Goal: Task Accomplishment & Management: Manage account settings

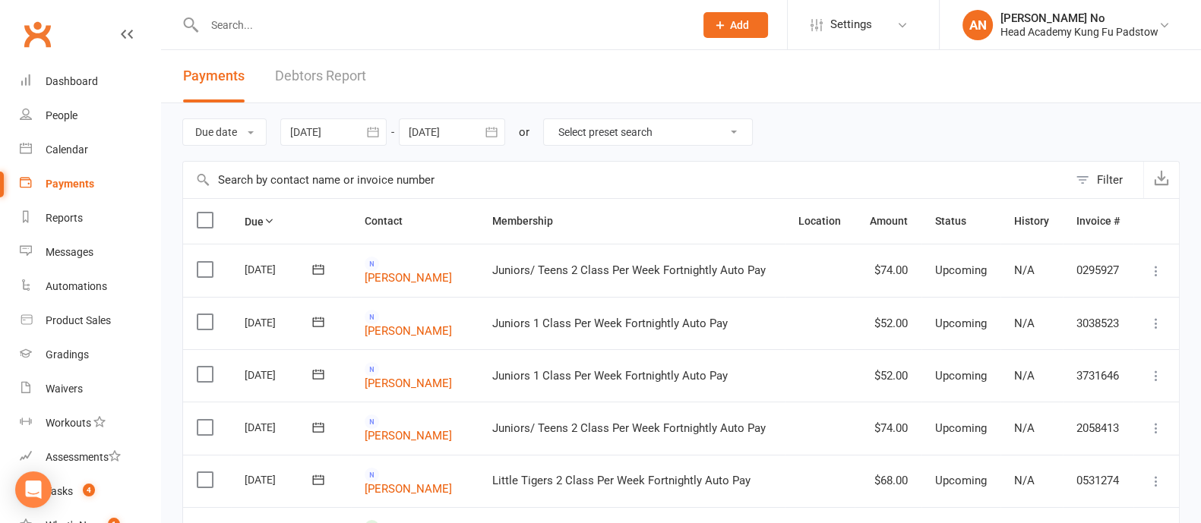
click at [273, 21] on input "text" at bounding box center [442, 24] width 484 height 21
paste input "William (Billy) Gardner"
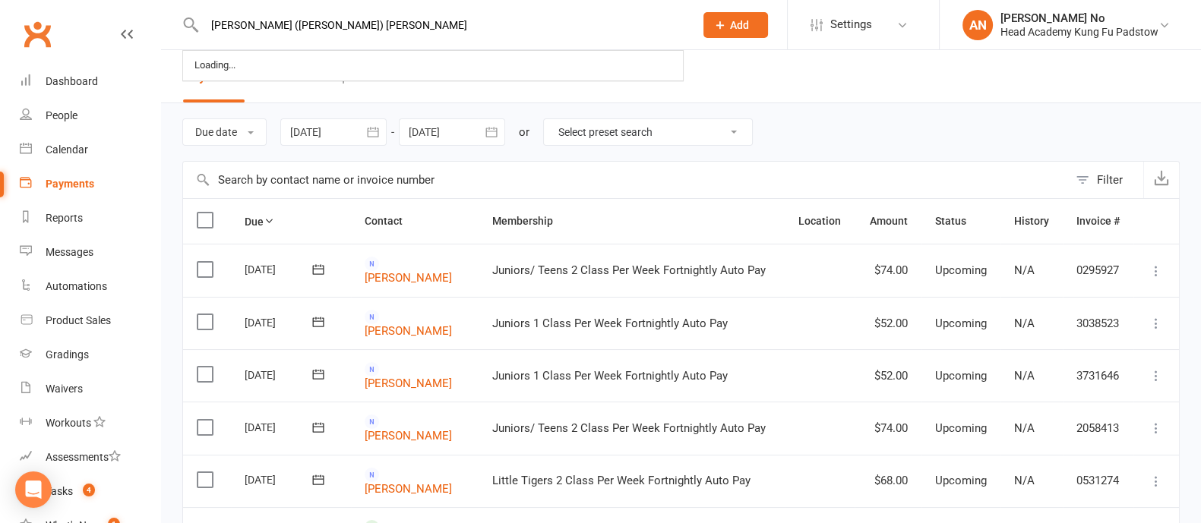
type input "William (Billy) Gardner"
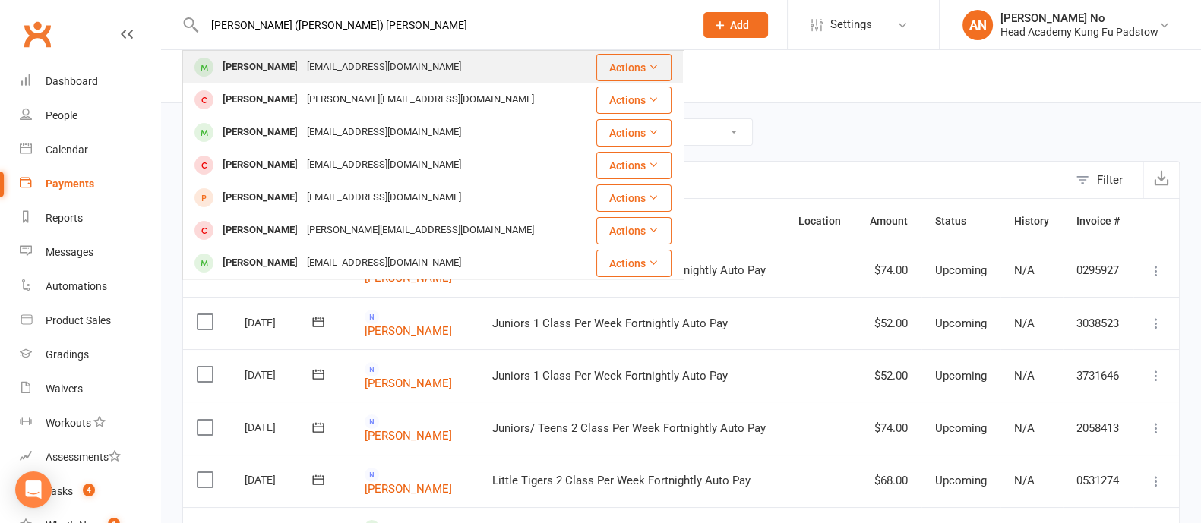
click at [302, 70] on div "anitagardner2000@gmail.com" at bounding box center [383, 67] width 163 height 22
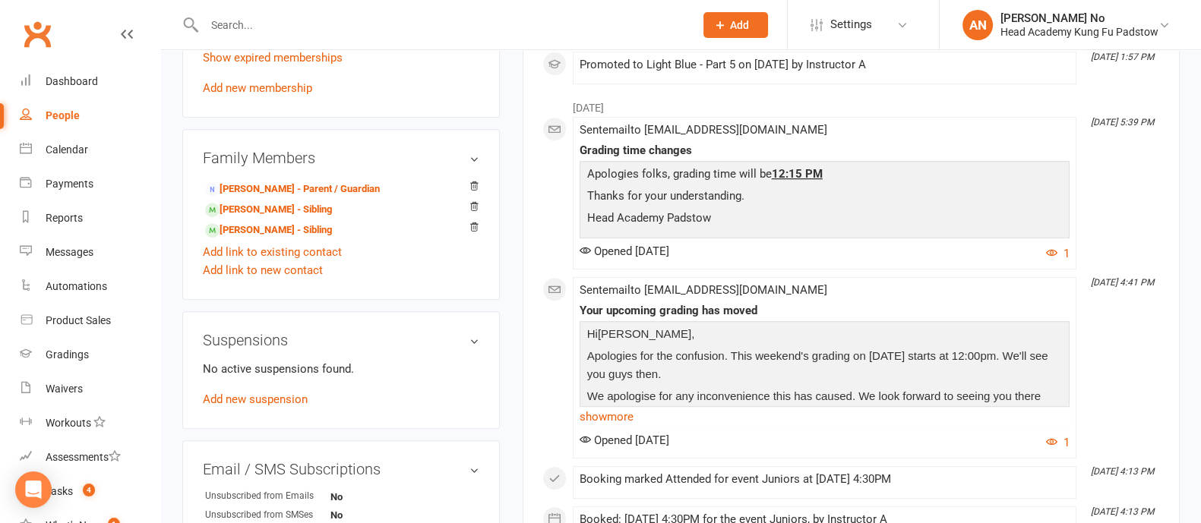
scroll to position [823, 0]
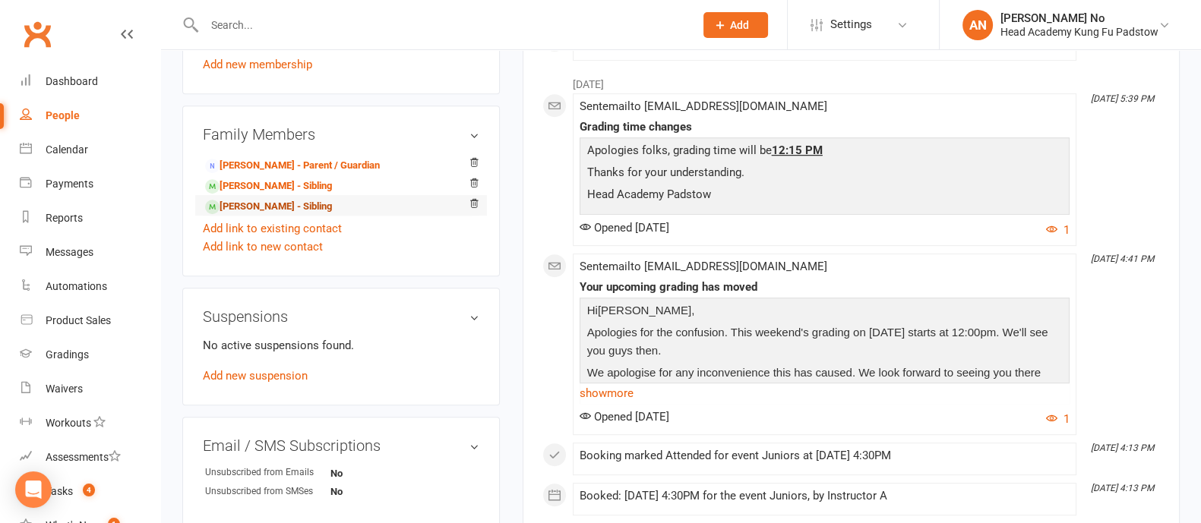
click at [292, 210] on link "Tiama Gardner - Sibling" at bounding box center [268, 207] width 127 height 16
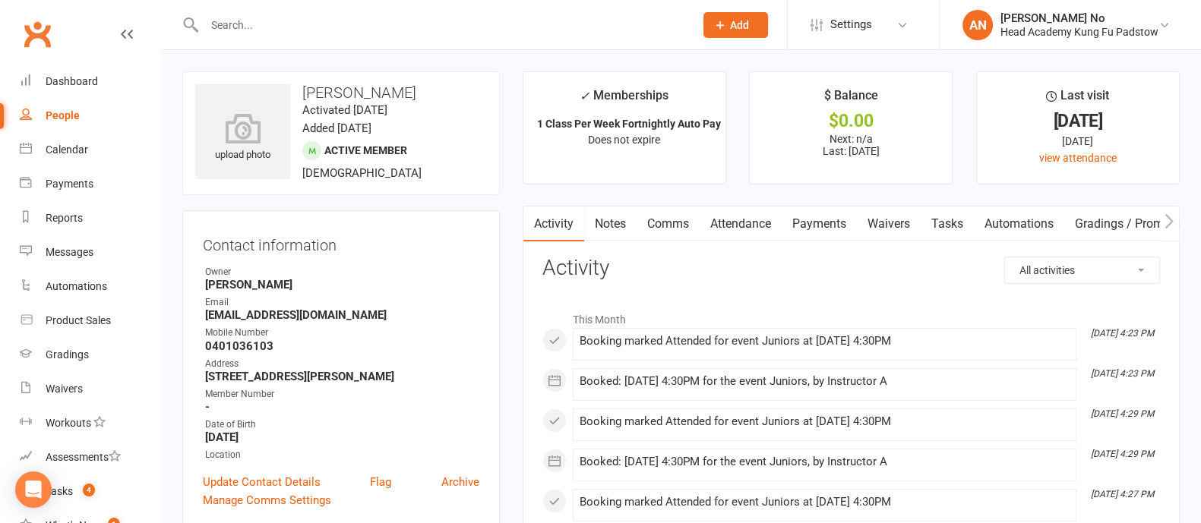
click at [248, 21] on input "text" at bounding box center [442, 24] width 484 height 21
paste input "Cooper Gainsford"
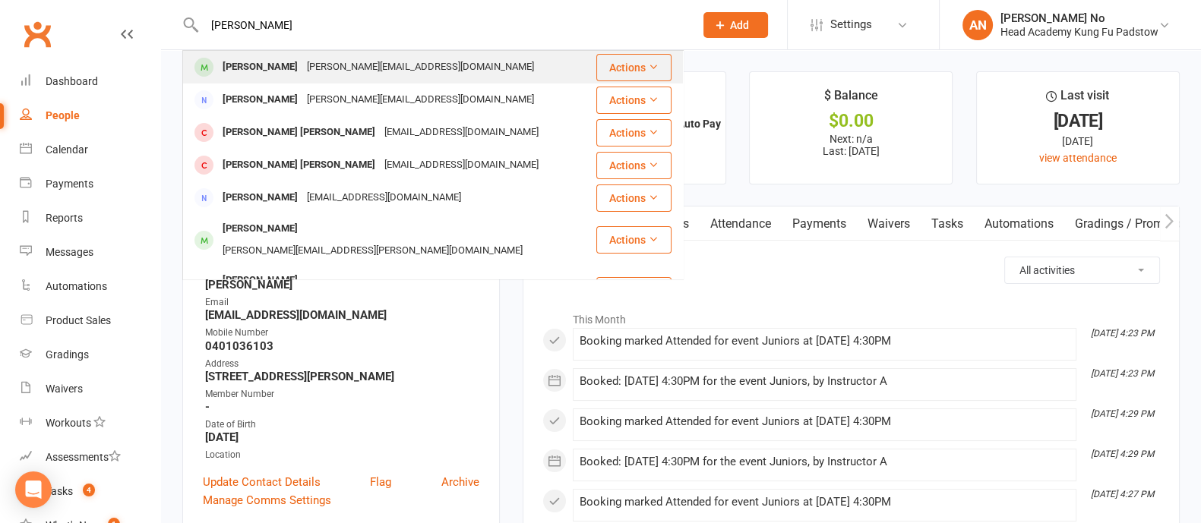
type input "Cooper Gainsford"
click at [390, 66] on div "joanna.gainsford@gmail.com" at bounding box center [420, 67] width 236 height 22
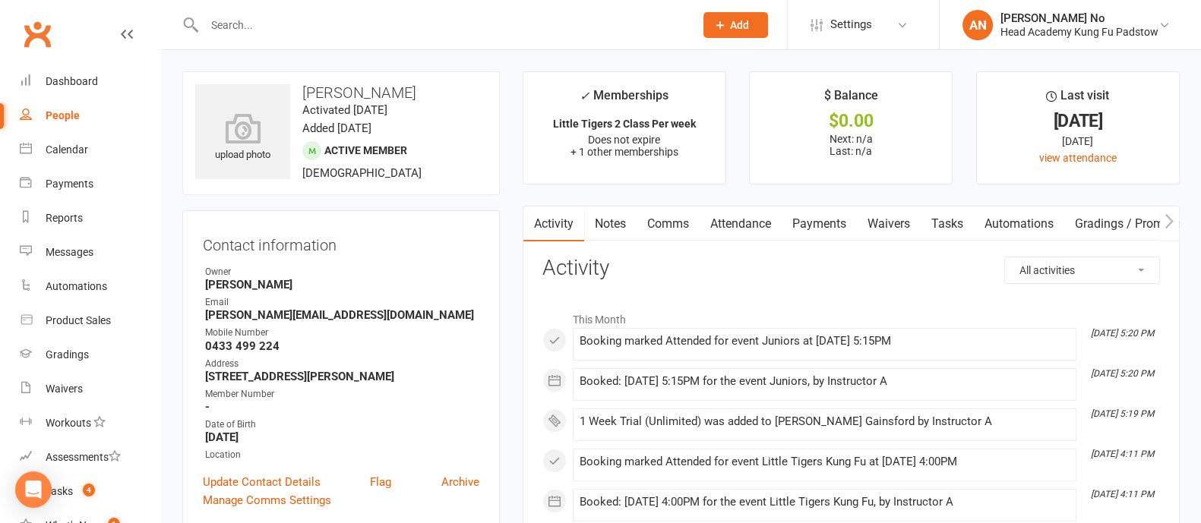
click at [763, 224] on link "Attendance" at bounding box center [740, 224] width 82 height 35
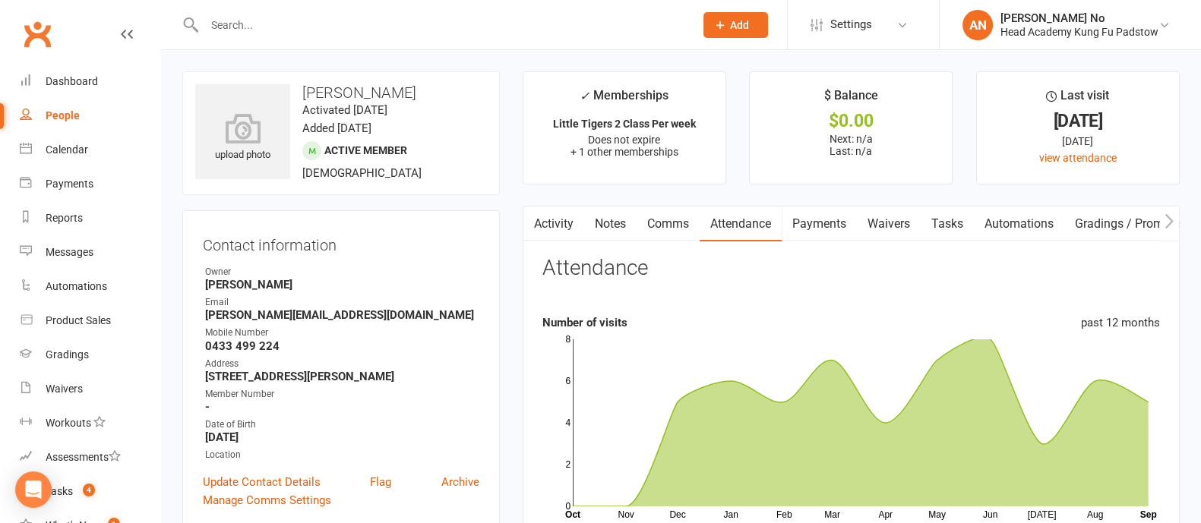
click at [548, 216] on link "Activity" at bounding box center [553, 224] width 61 height 35
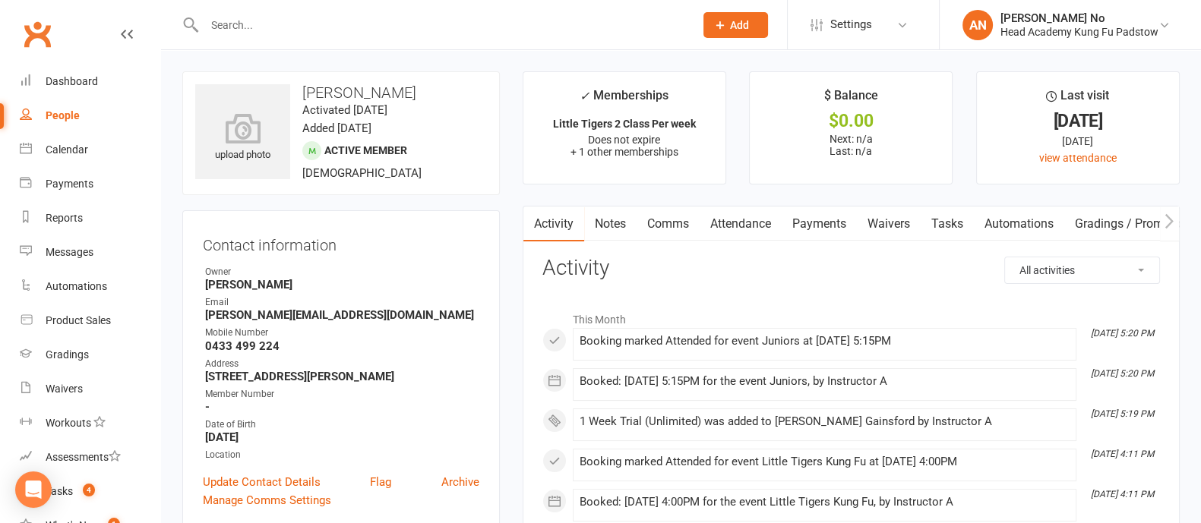
scroll to position [458, 0]
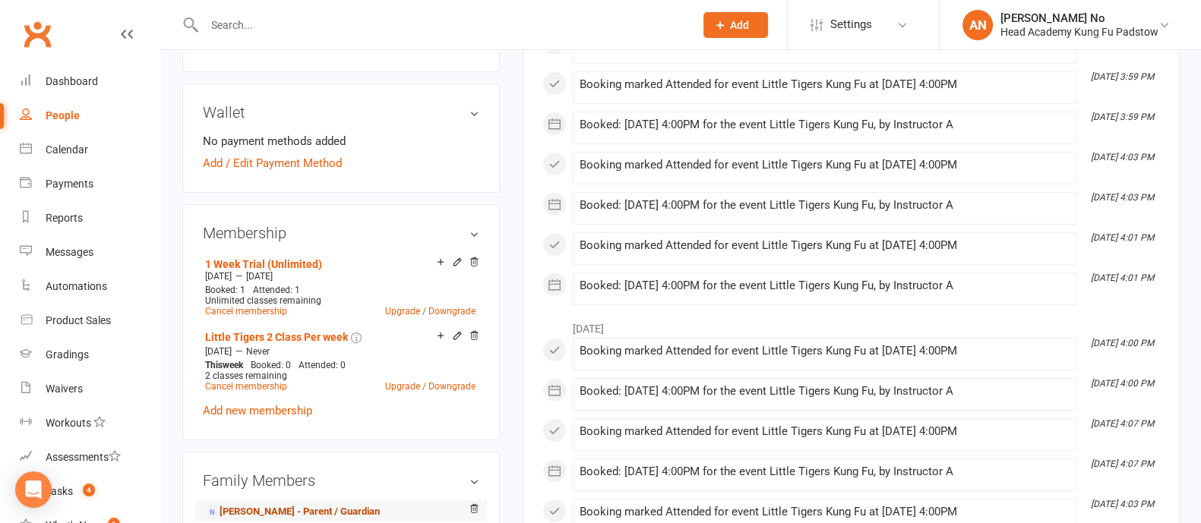
click at [301, 510] on link "Joanna Gainsford - Parent / Guardian" at bounding box center [292, 512] width 175 height 16
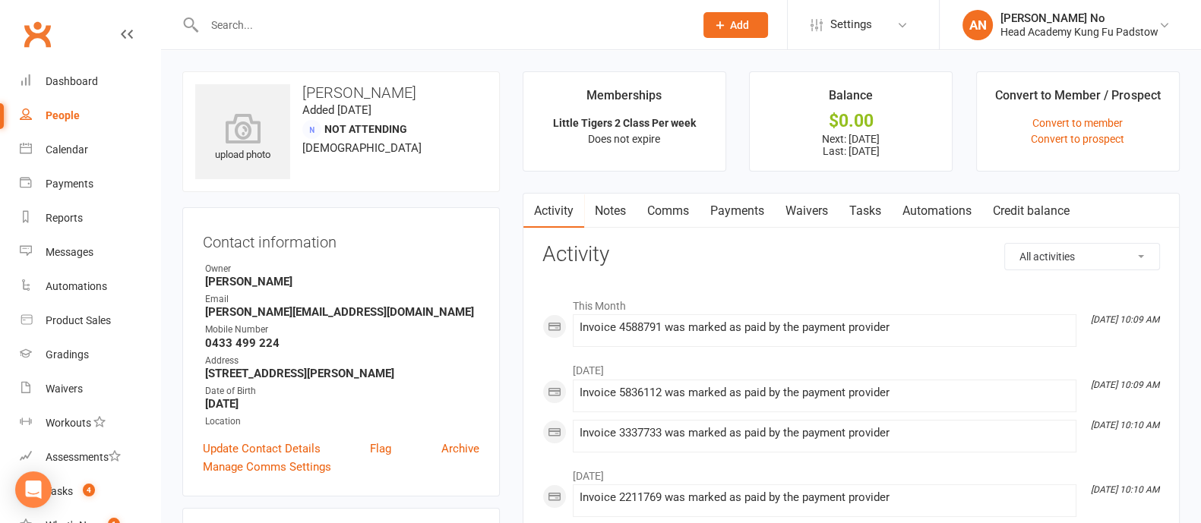
scroll to position [458, 0]
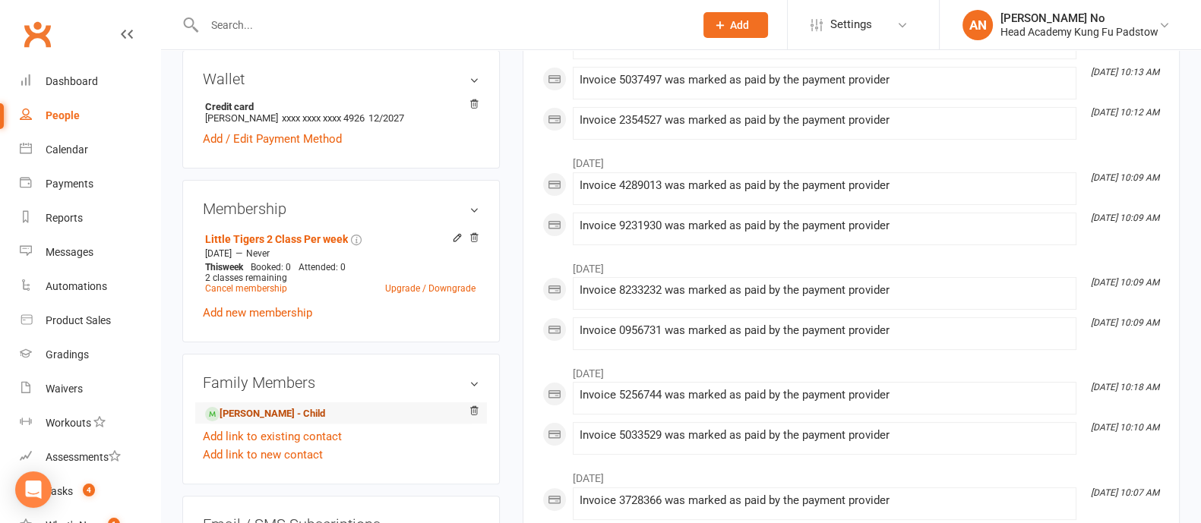
click at [309, 415] on link "Cooper Gainsford - Child" at bounding box center [265, 414] width 120 height 16
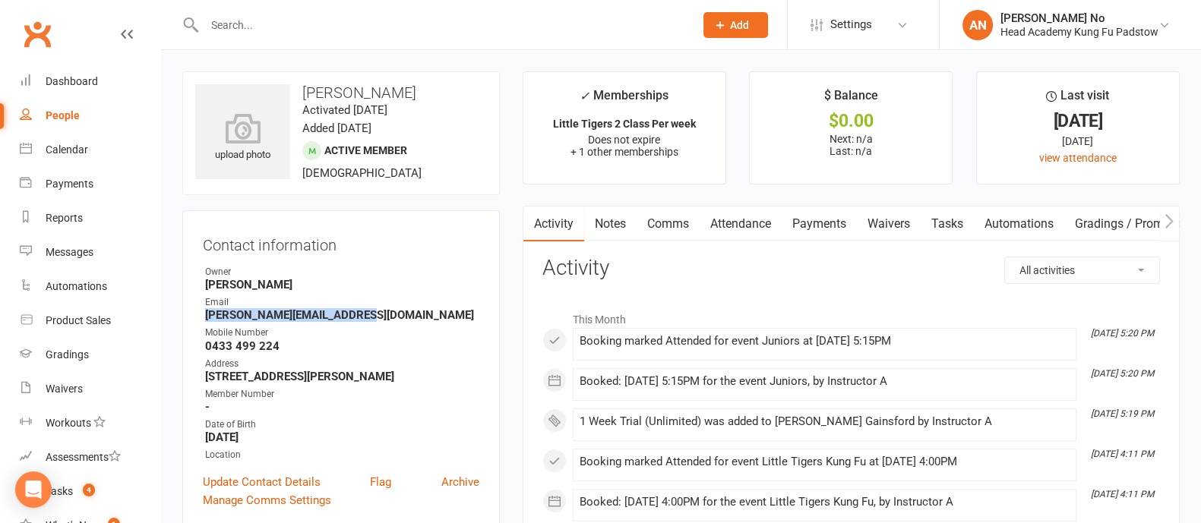
drag, startPoint x: 202, startPoint y: 316, endPoint x: 355, endPoint y: 314, distance: 152.7
click at [355, 314] on li "Email joanna.gainsford@gmail.com" at bounding box center [341, 308] width 276 height 27
copy strong "joanna.gainsford@gmail.com"
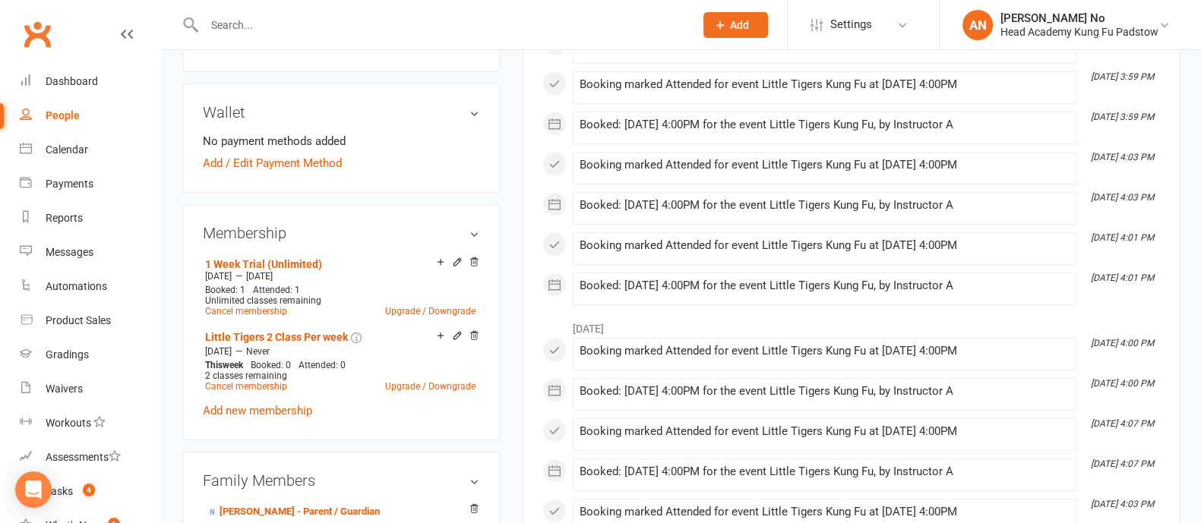
scroll to position [915, 0]
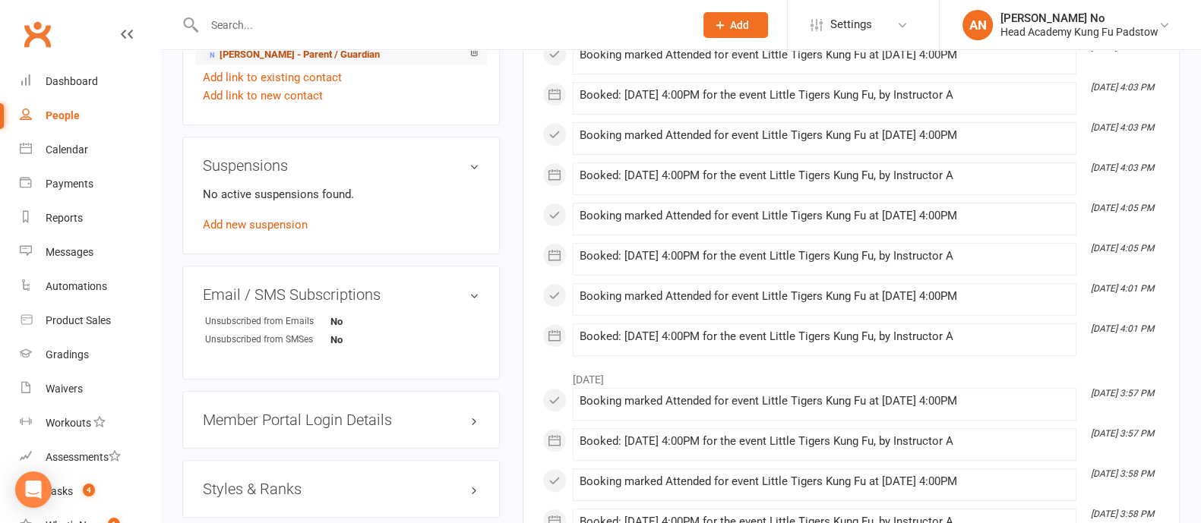
click at [342, 56] on link "Joanna Gainsford - Parent / Guardian" at bounding box center [292, 55] width 175 height 16
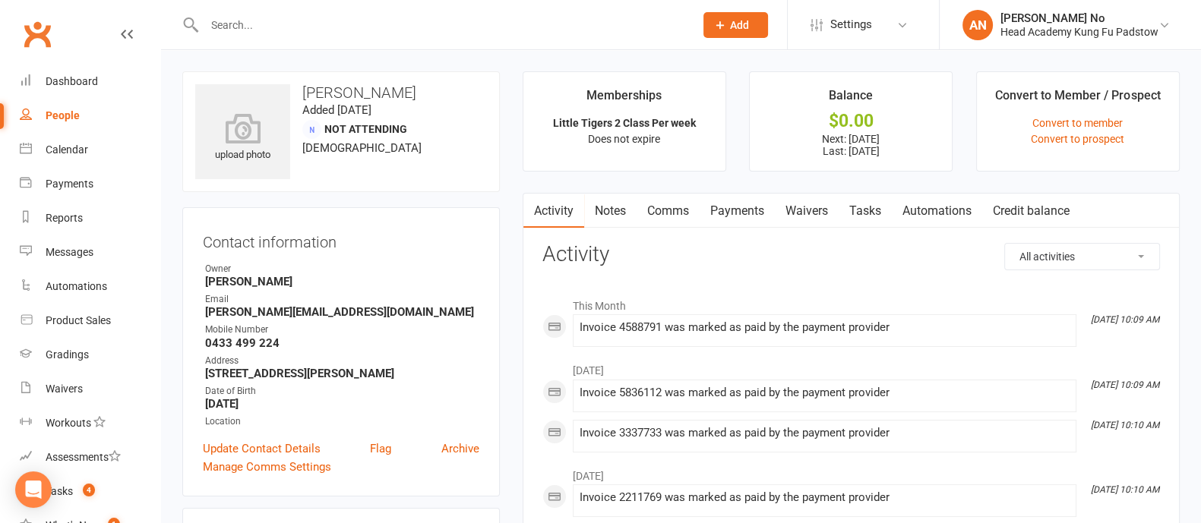
click at [740, 212] on link "Payments" at bounding box center [736, 211] width 75 height 35
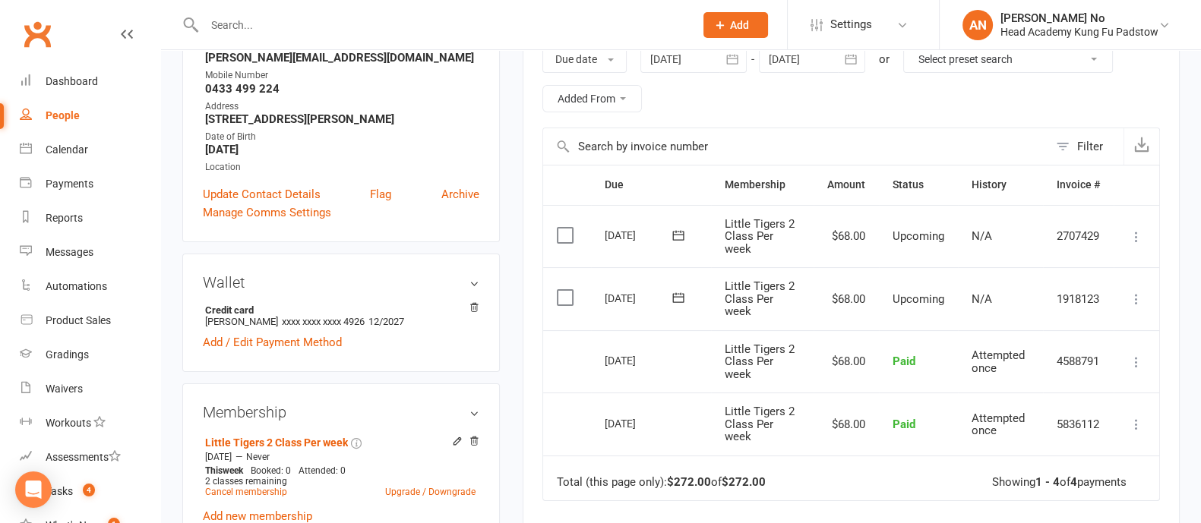
scroll to position [257, 0]
drag, startPoint x: 201, startPoint y: 53, endPoint x: 352, endPoint y: 55, distance: 150.4
click at [352, 55] on div "Contact information Owner Thuy Agius Email joanna.gainsford@gmail.com Mobile Nu…" at bounding box center [340, 95] width 317 height 289
copy strong "joanna.gainsford@gmail.com"
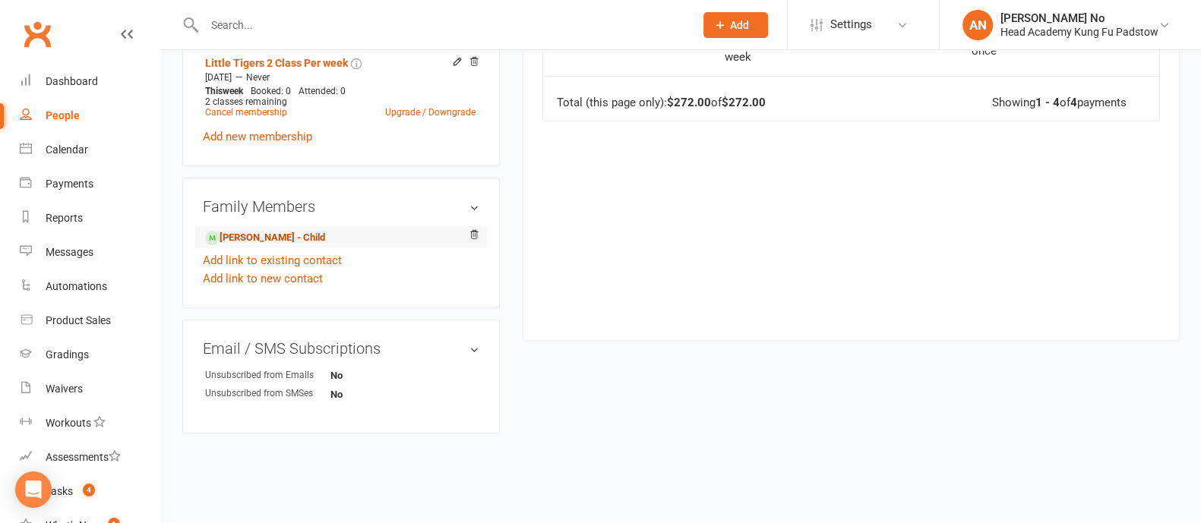
click at [299, 233] on link "Cooper Gainsford - Child" at bounding box center [265, 238] width 120 height 16
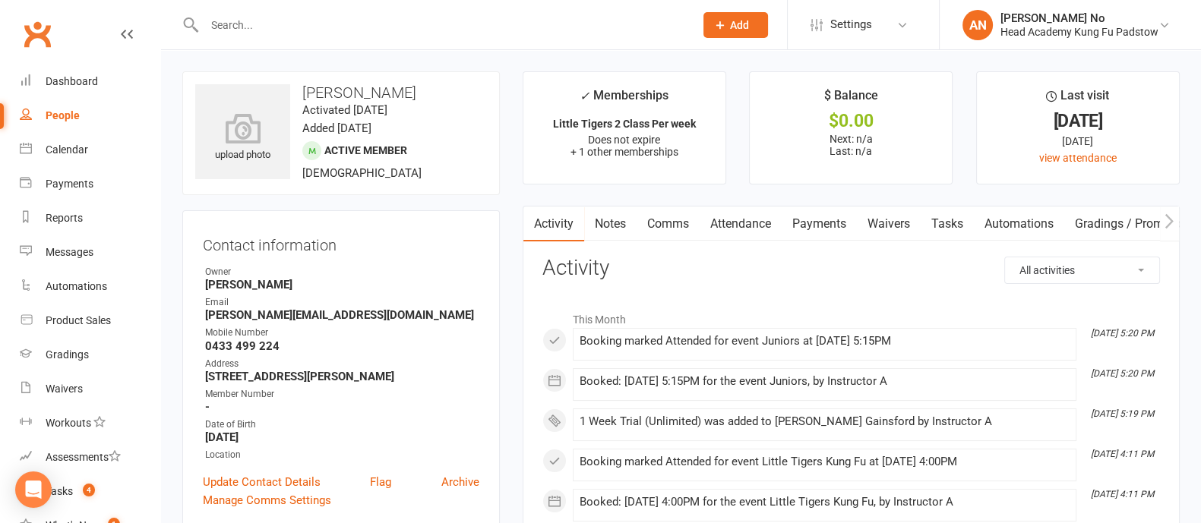
click at [247, 32] on input "text" at bounding box center [442, 24] width 484 height 21
paste input "Fred Manning"
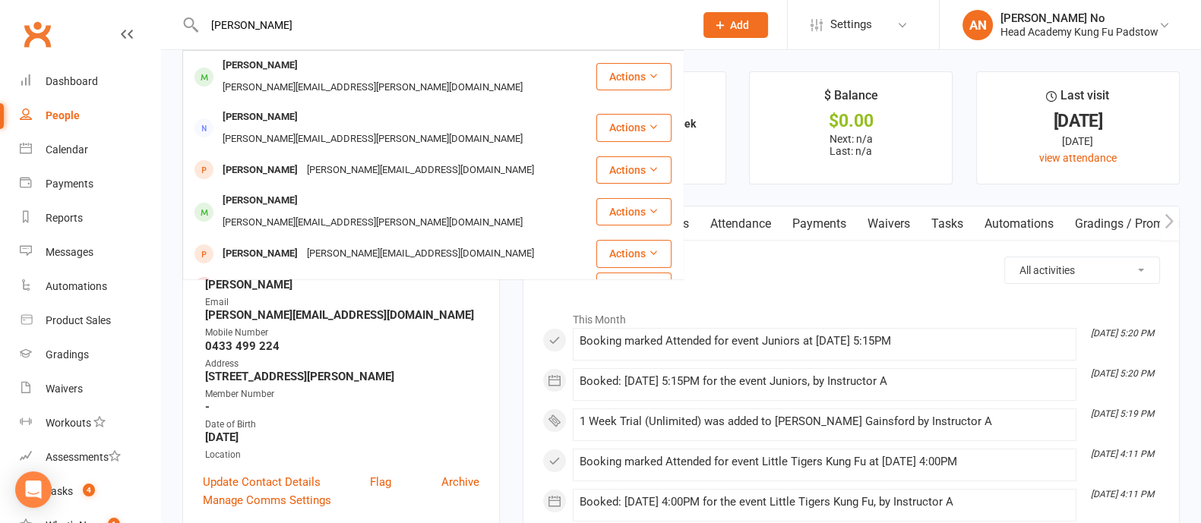
type input "Fred Manning"
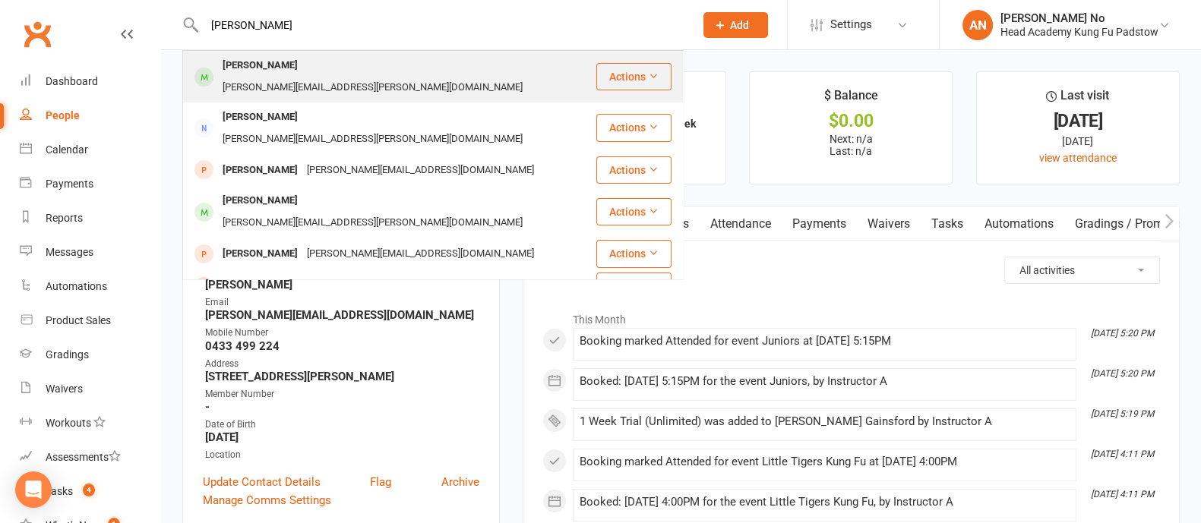
click at [268, 66] on div "Fred Manning" at bounding box center [260, 66] width 84 height 22
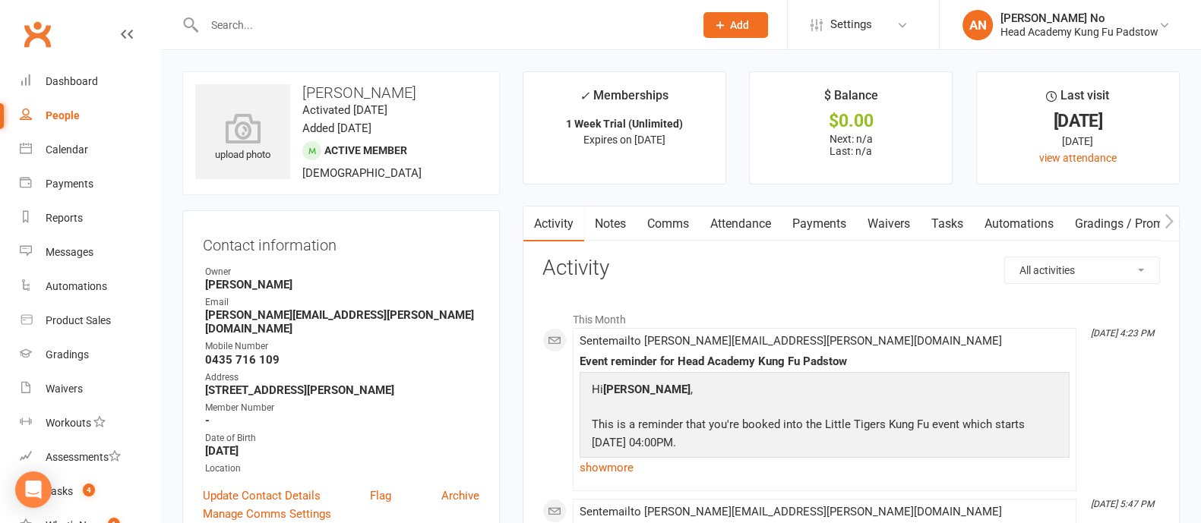
click at [762, 222] on link "Attendance" at bounding box center [740, 224] width 82 height 35
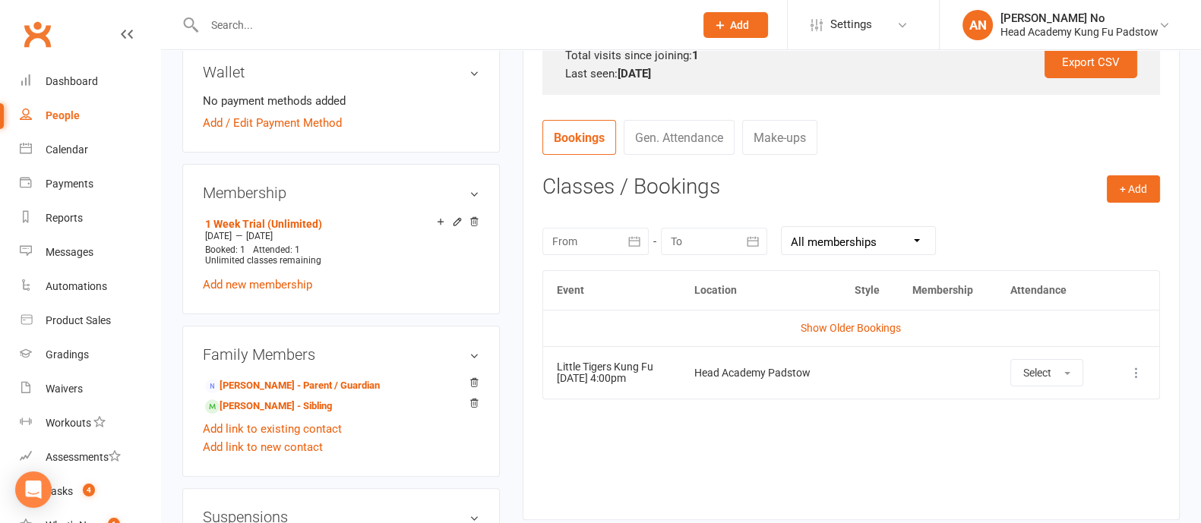
scroll to position [524, 0]
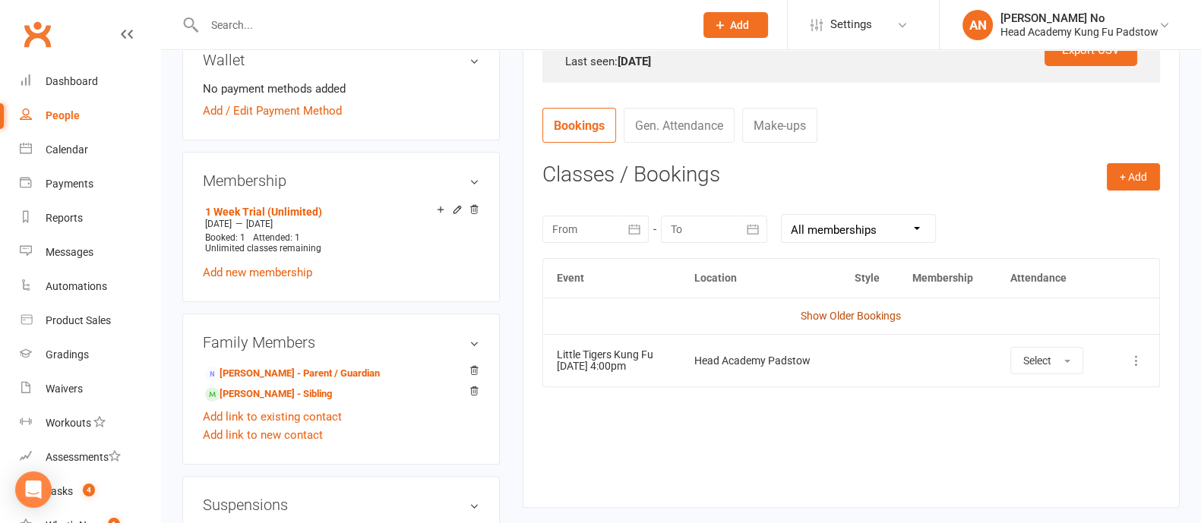
click at [864, 319] on link "Show Older Bookings" at bounding box center [850, 316] width 100 height 12
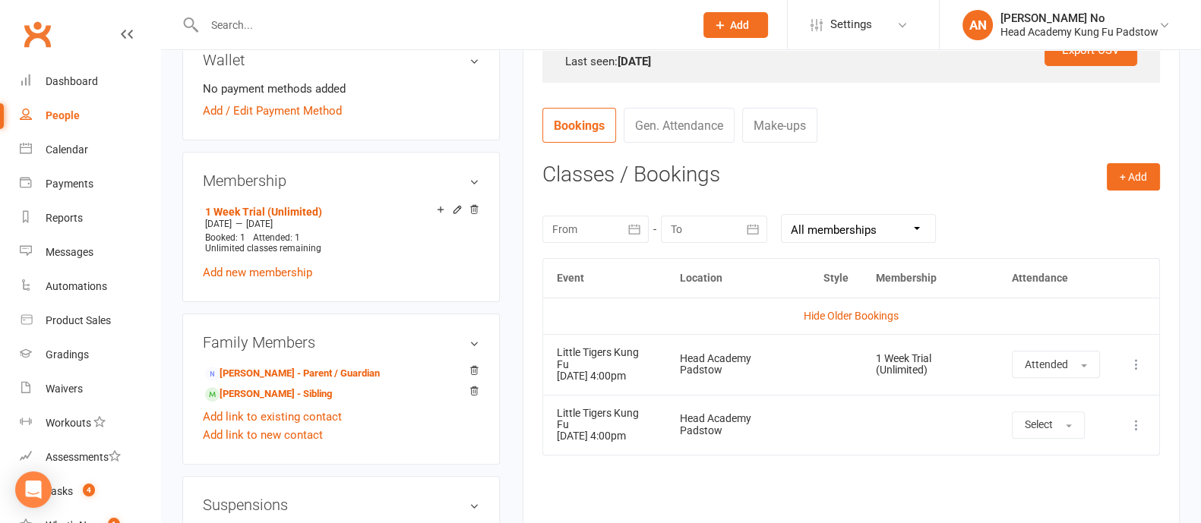
click at [284, 32] on input "text" at bounding box center [442, 24] width 484 height 21
paste input "Mohammad Rana"
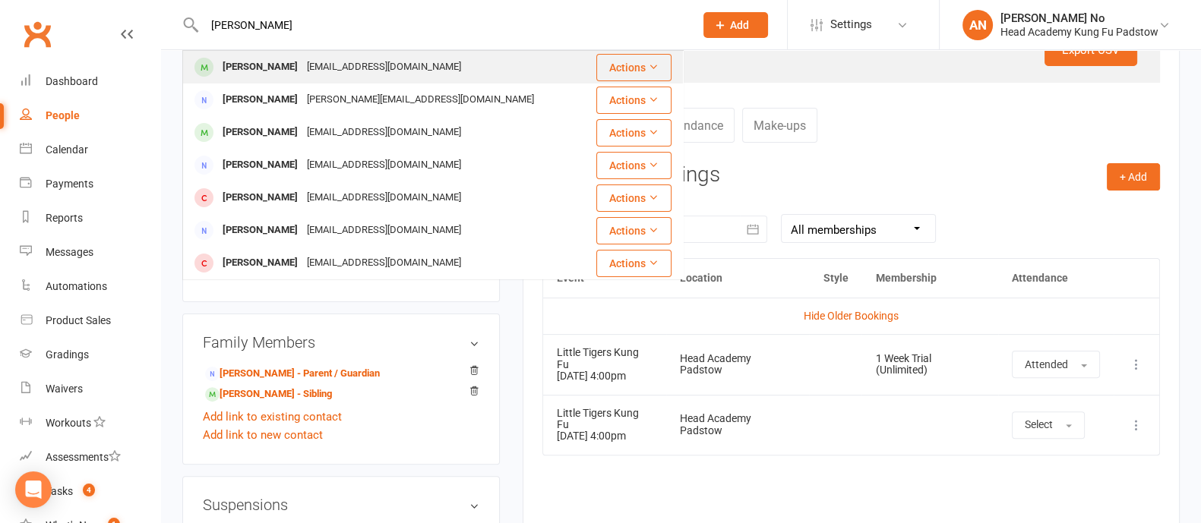
type input "Mohammad Rana"
click at [296, 71] on div "Muhammad Rana" at bounding box center [260, 67] width 84 height 22
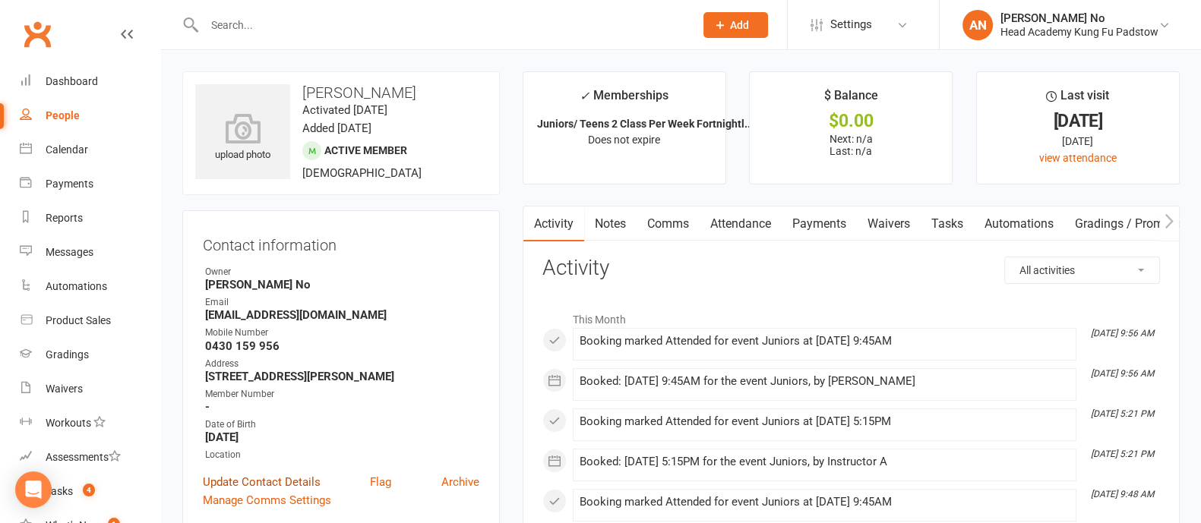
click at [273, 485] on link "Update Contact Details" at bounding box center [262, 482] width 118 height 18
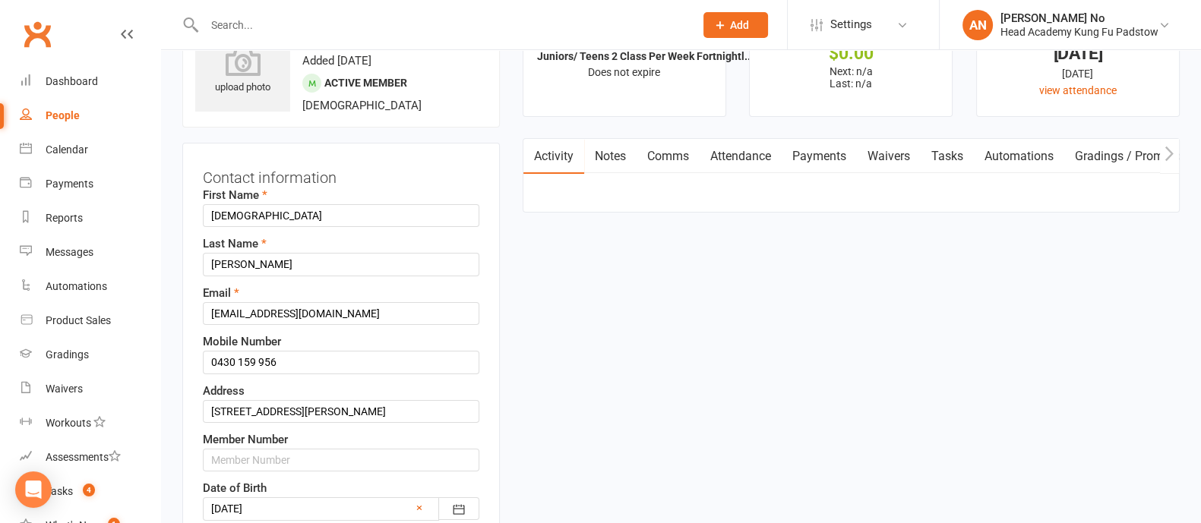
scroll to position [71, 0]
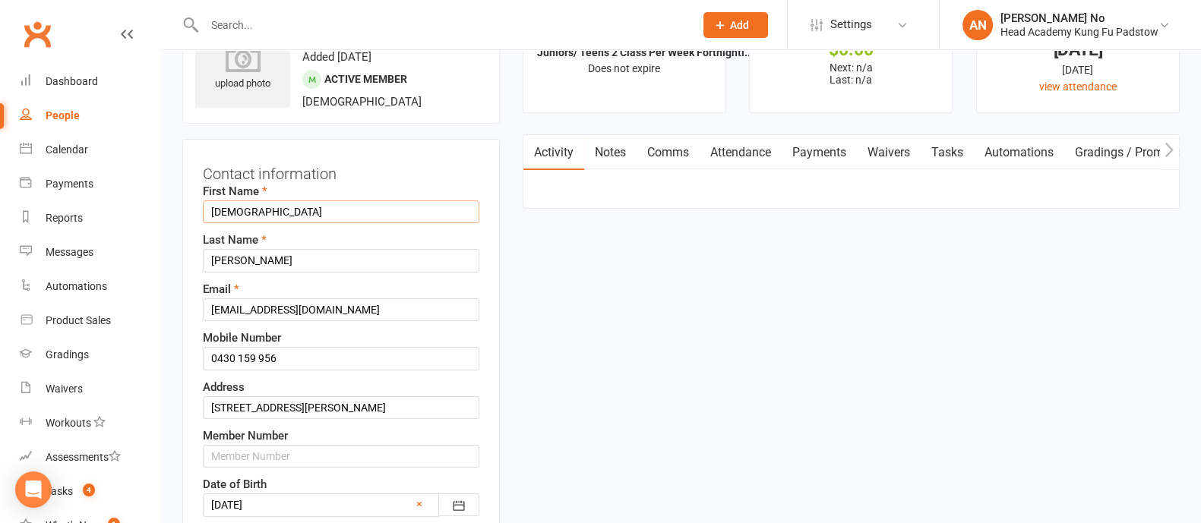
click at [226, 210] on input "Muhammad" at bounding box center [341, 211] width 276 height 23
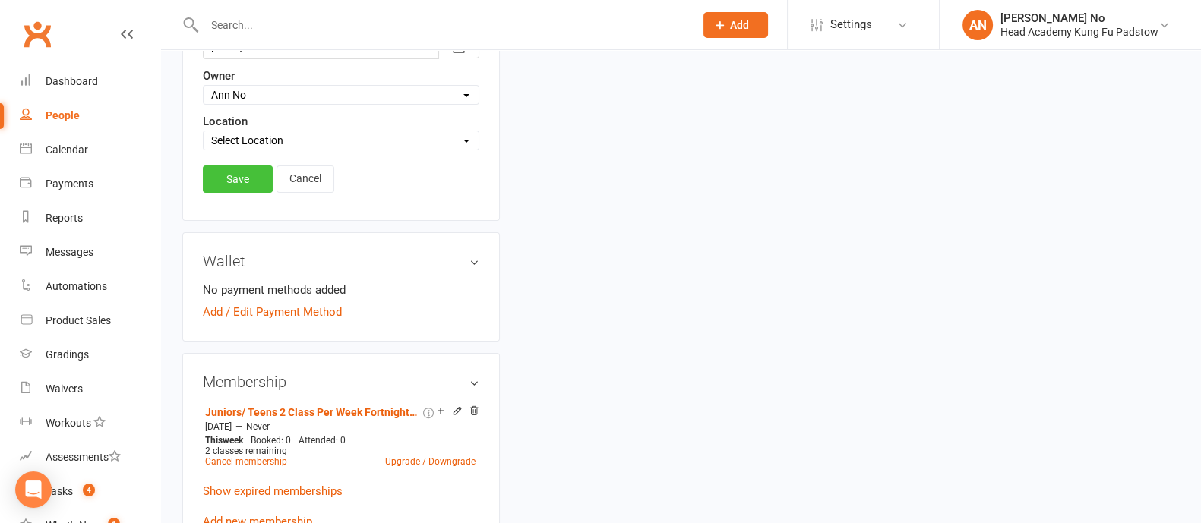
type input "Mohammad"
click at [239, 175] on link "Save" at bounding box center [238, 179] width 70 height 27
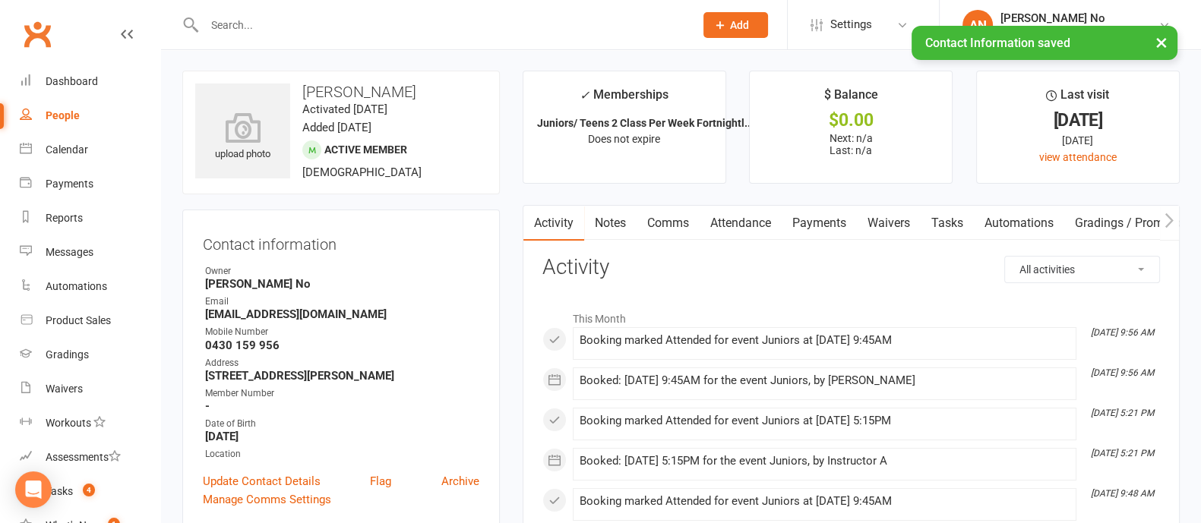
scroll to position [0, 0]
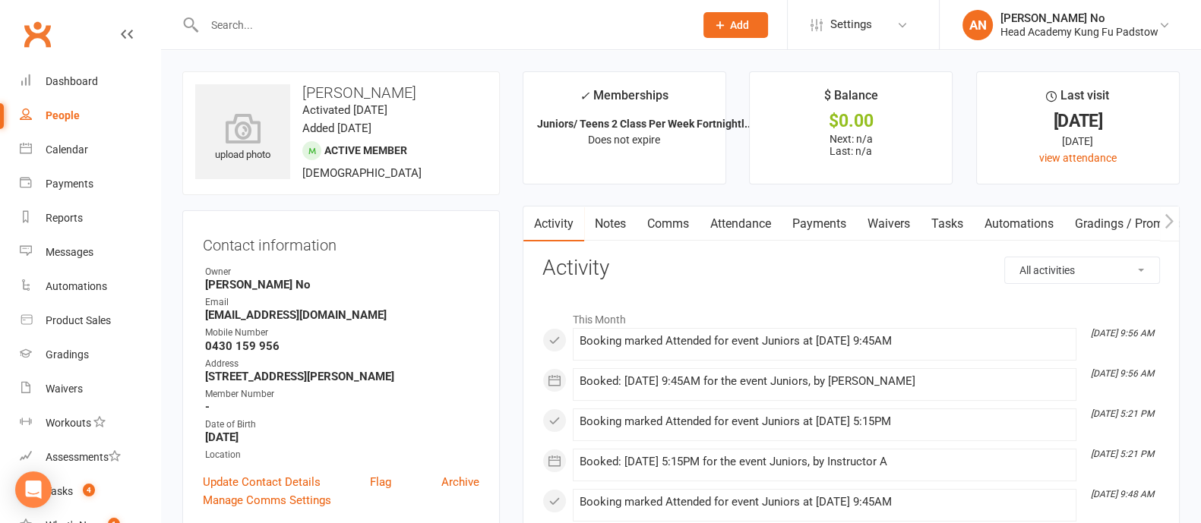
click at [747, 223] on link "Attendance" at bounding box center [740, 224] width 82 height 35
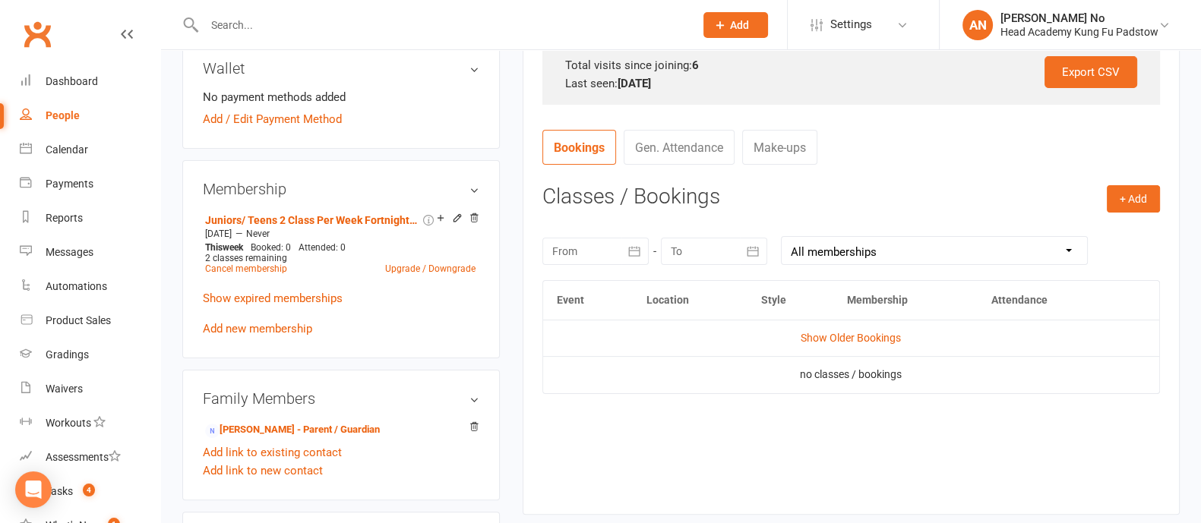
scroll to position [515, 0]
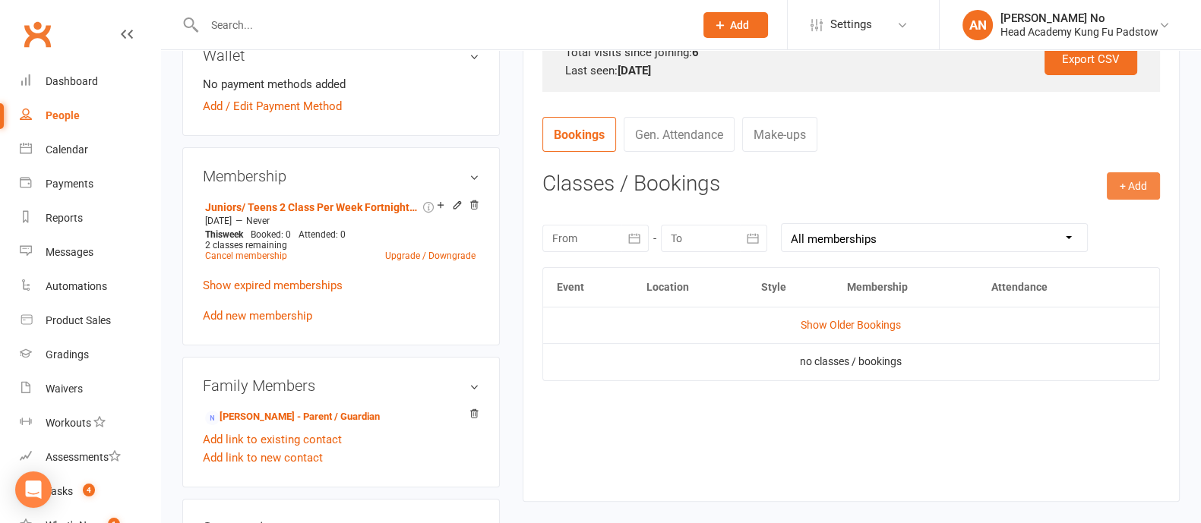
click at [1126, 189] on button "+ Add" at bounding box center [1132, 185] width 53 height 27
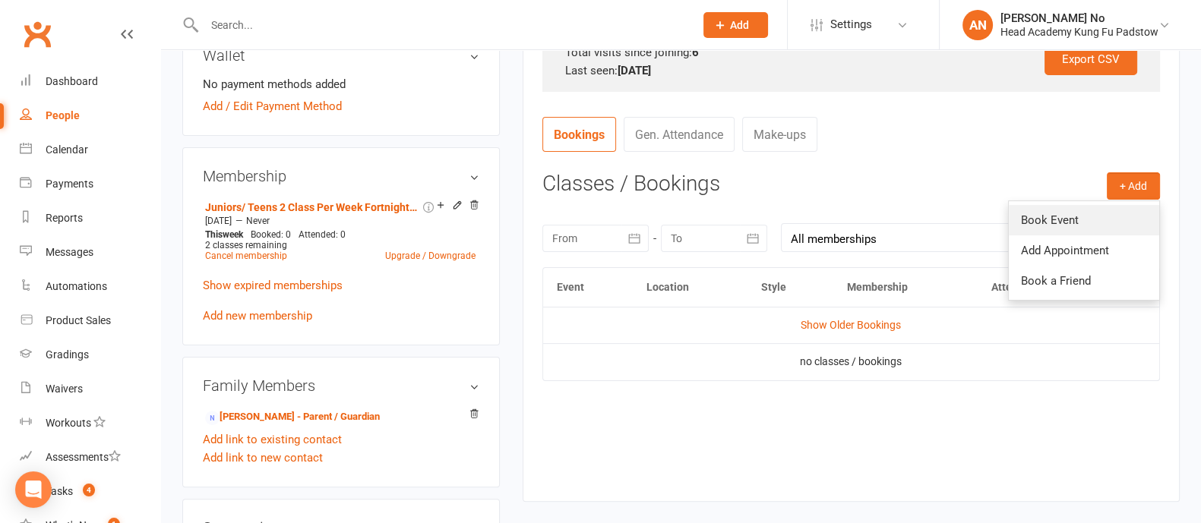
click at [1052, 222] on link "Book Event" at bounding box center [1084, 220] width 150 height 30
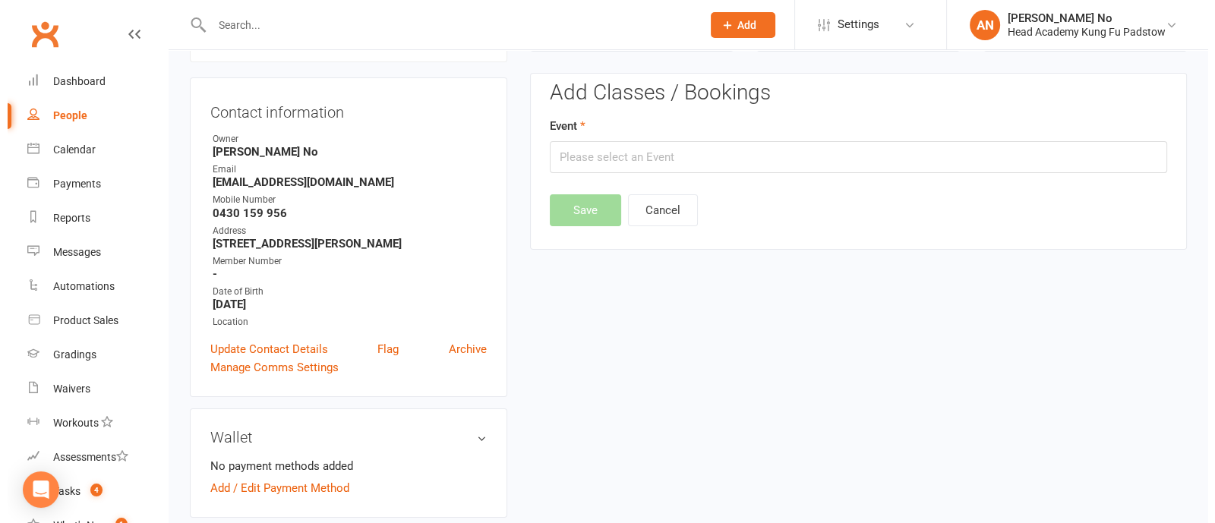
scroll to position [129, 0]
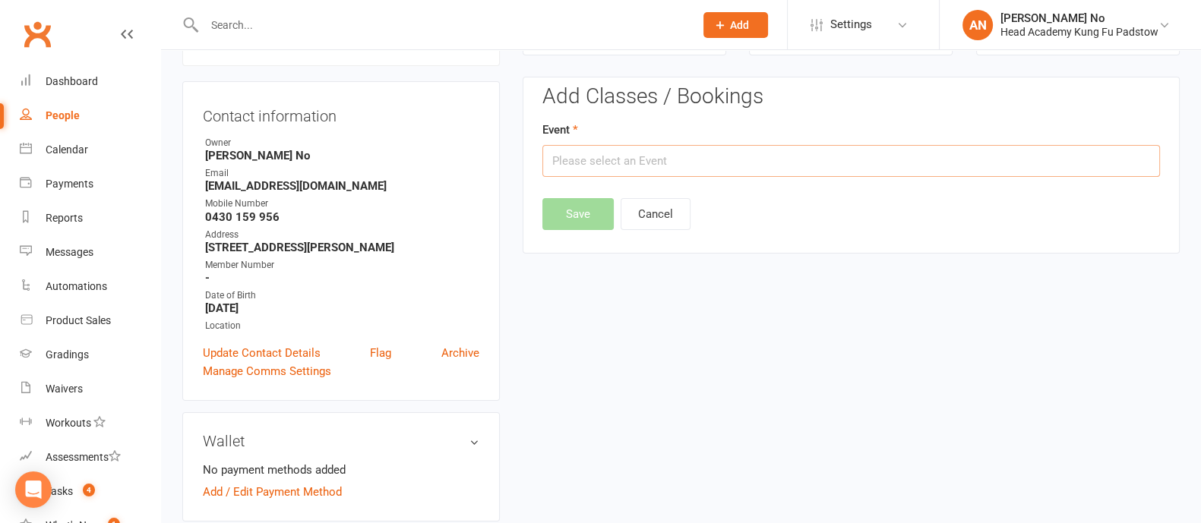
click at [954, 171] on input "text" at bounding box center [850, 161] width 617 height 32
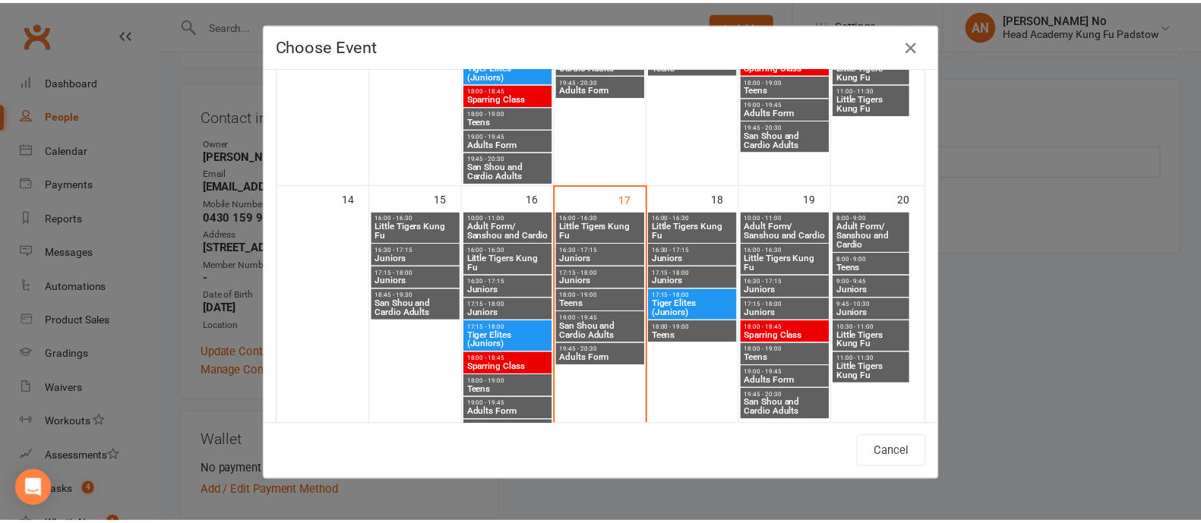
scroll to position [559, 0]
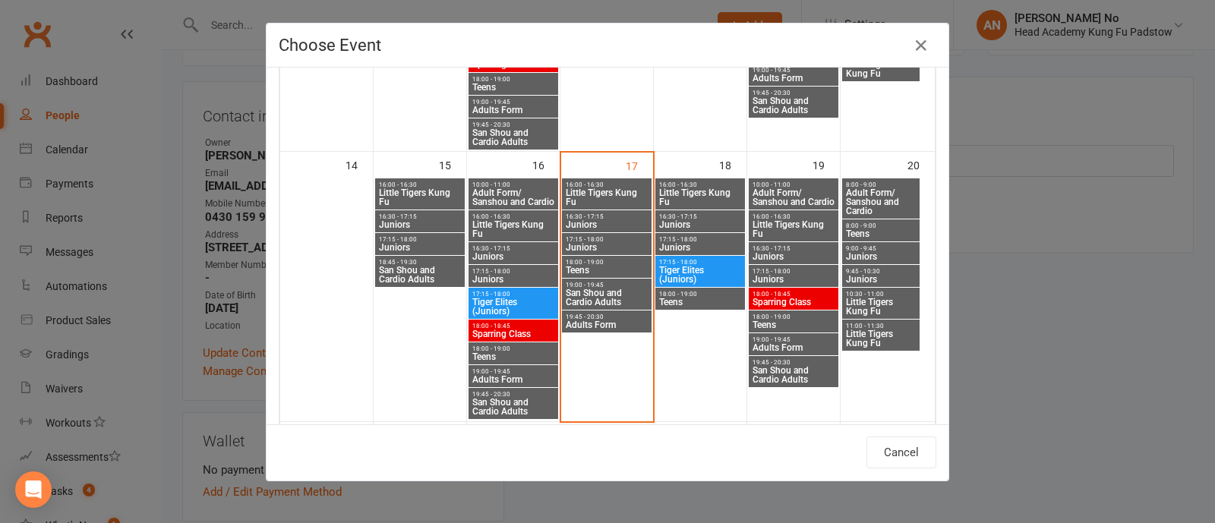
click at [699, 245] on span "Juniors" at bounding box center [700, 247] width 84 height 9
type input "Juniors - Sep 18, 2025 5:15:00 PM"
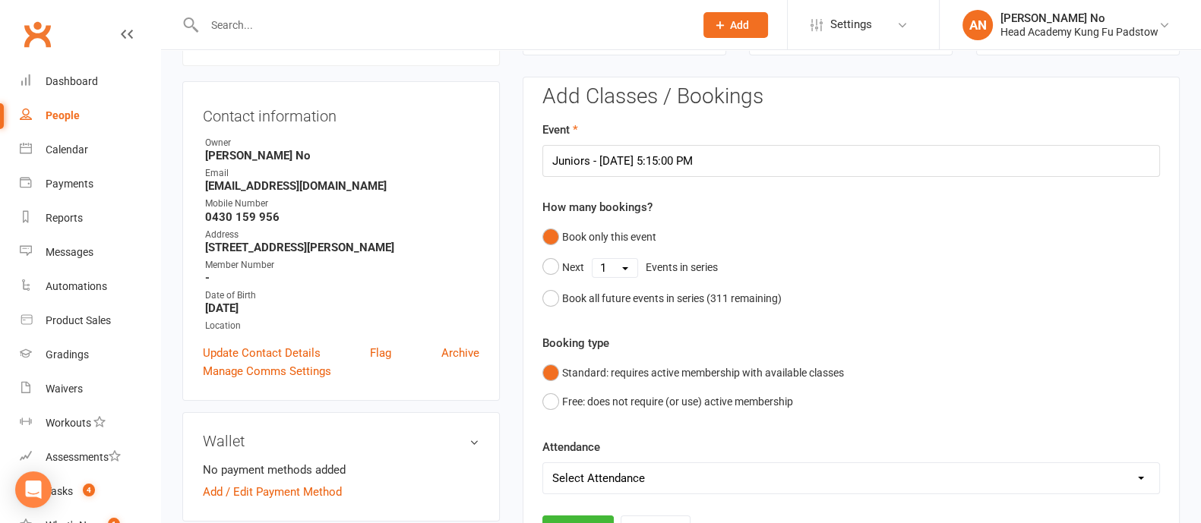
scroll to position [588, 0]
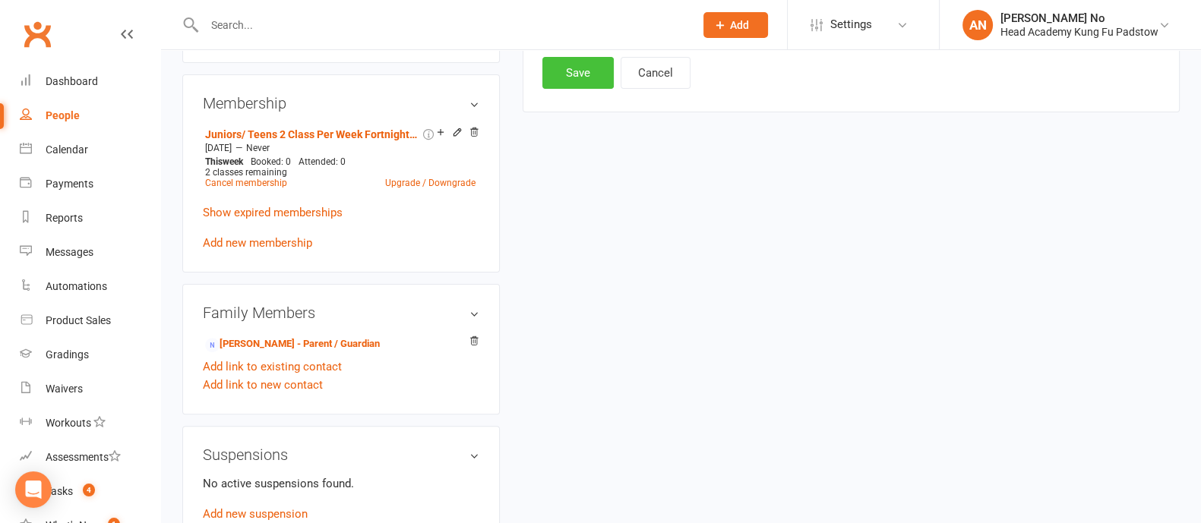
click at [602, 74] on button "Save" at bounding box center [577, 73] width 71 height 32
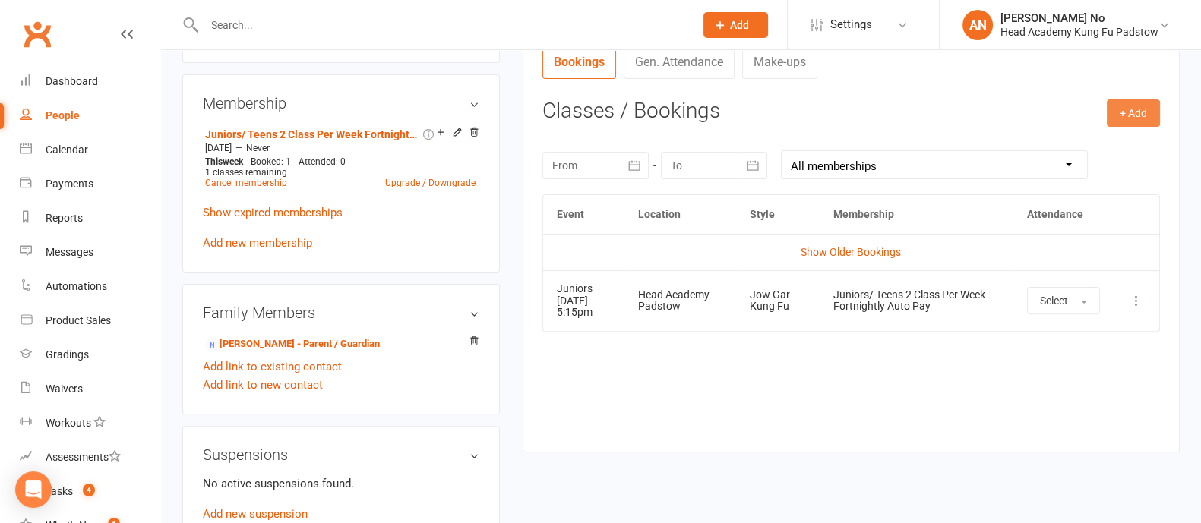
click at [1132, 114] on button "+ Add" at bounding box center [1132, 112] width 53 height 27
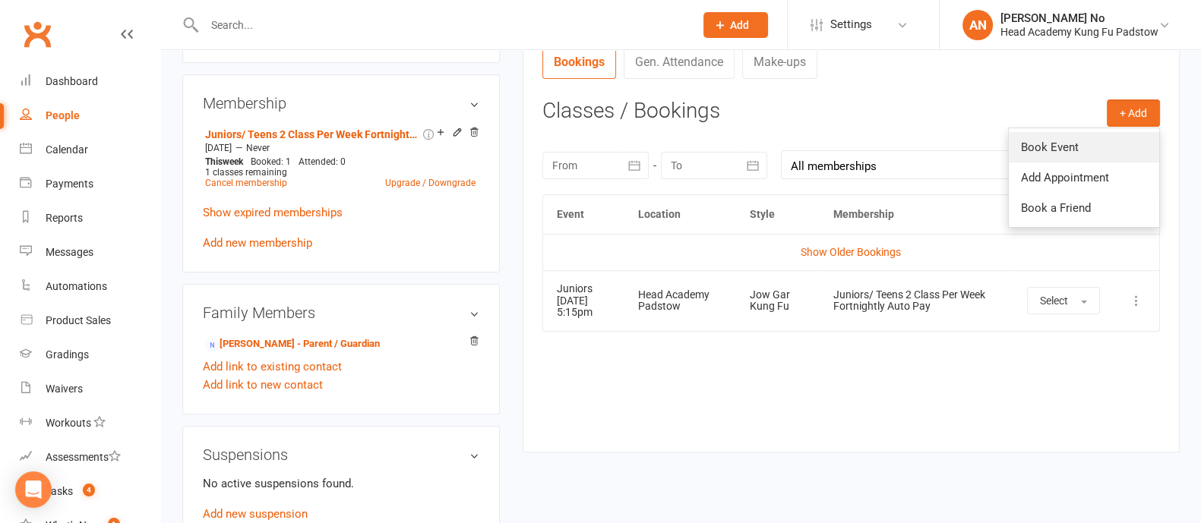
click at [1077, 144] on link "Book Event" at bounding box center [1084, 147] width 150 height 30
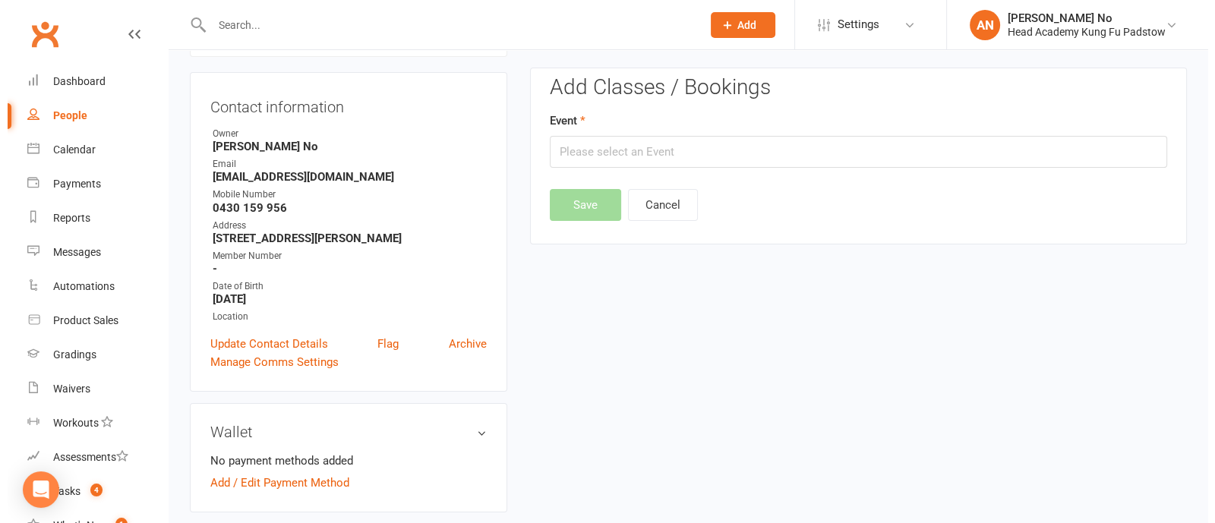
scroll to position [129, 0]
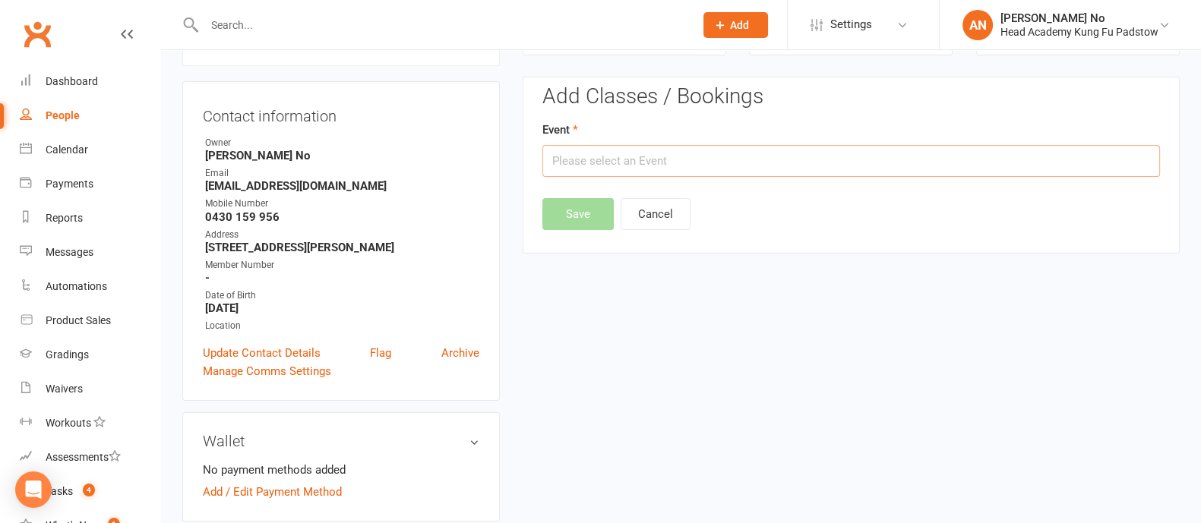
click at [882, 153] on input "text" at bounding box center [850, 161] width 617 height 32
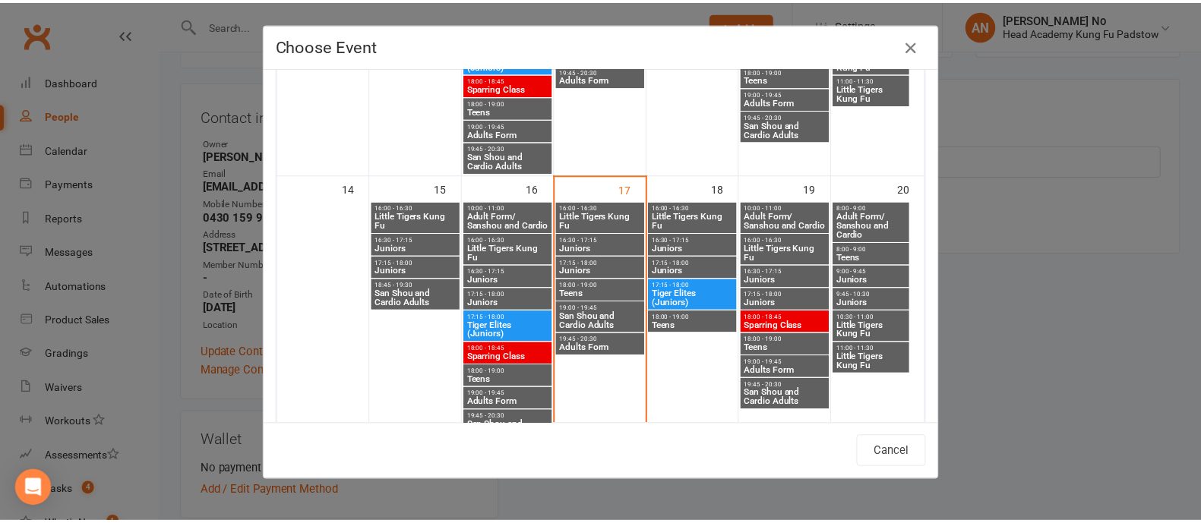
scroll to position [545, 0]
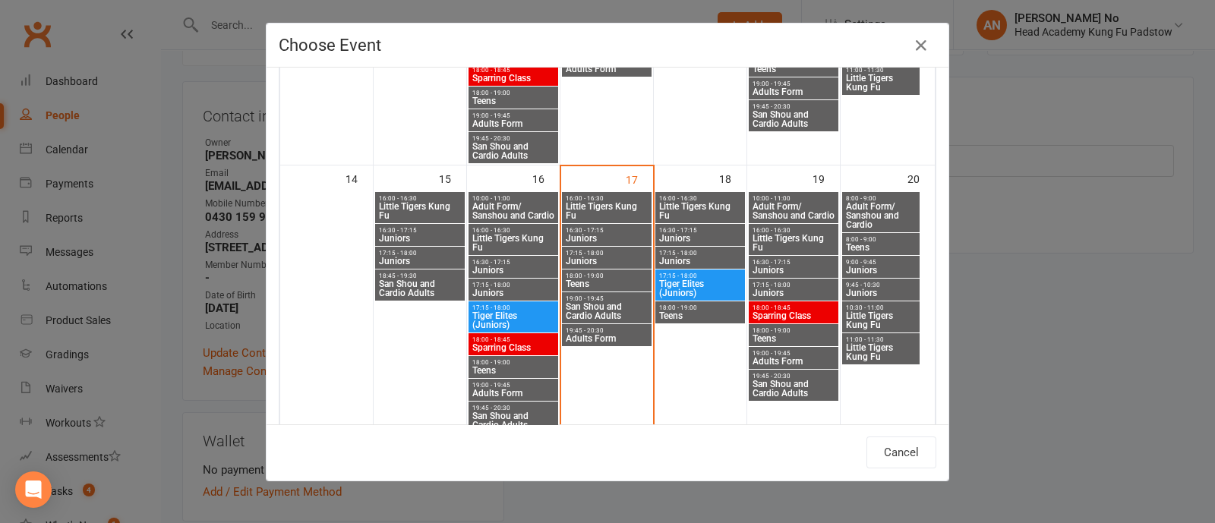
click at [759, 284] on span "17:15 - 18:00" at bounding box center [794, 285] width 84 height 7
type input "Juniors - Sep 19, 2025 5:15:00 PM"
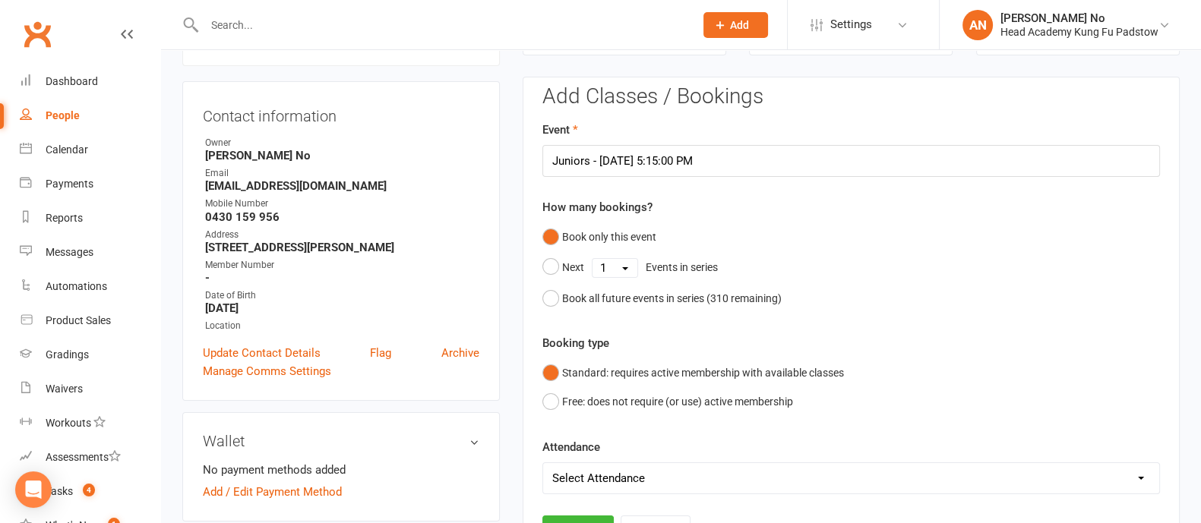
scroll to position [588, 0]
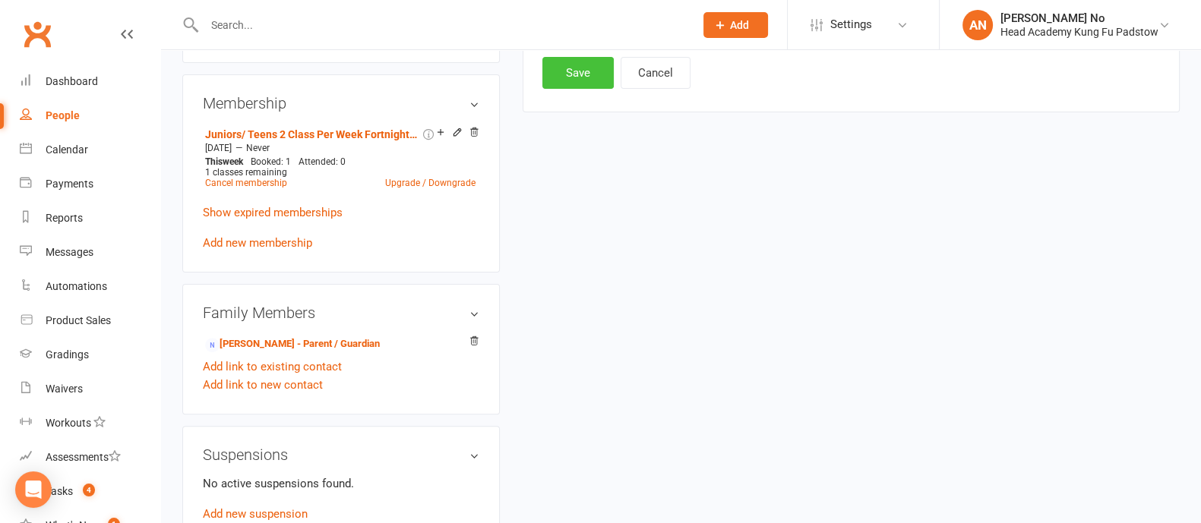
click at [566, 66] on button "Save" at bounding box center [577, 73] width 71 height 32
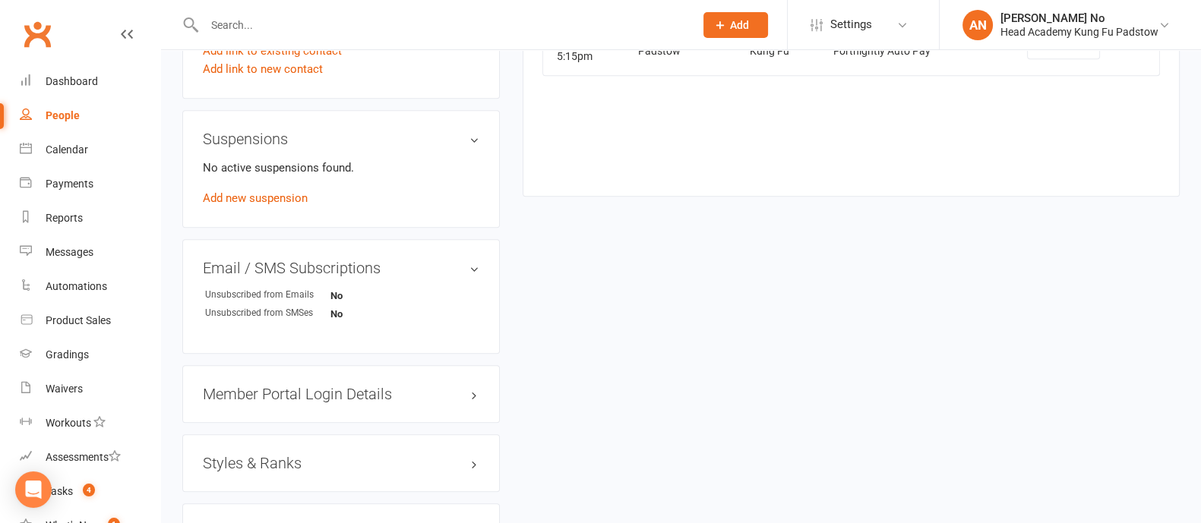
scroll to position [915, 0]
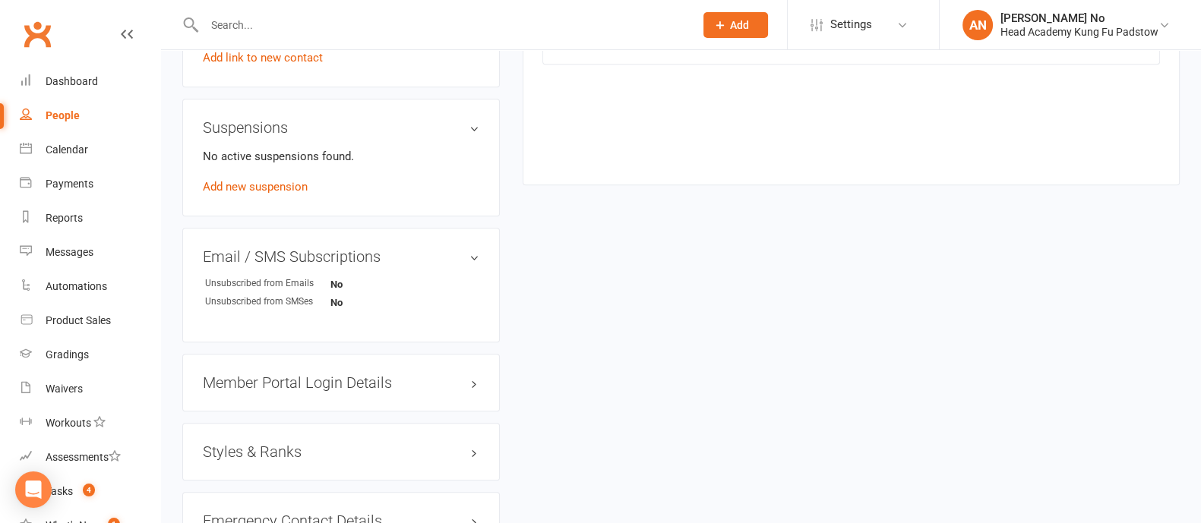
click at [231, 24] on input "text" at bounding box center [442, 24] width 484 height 21
paste input "Mohammad Rana"
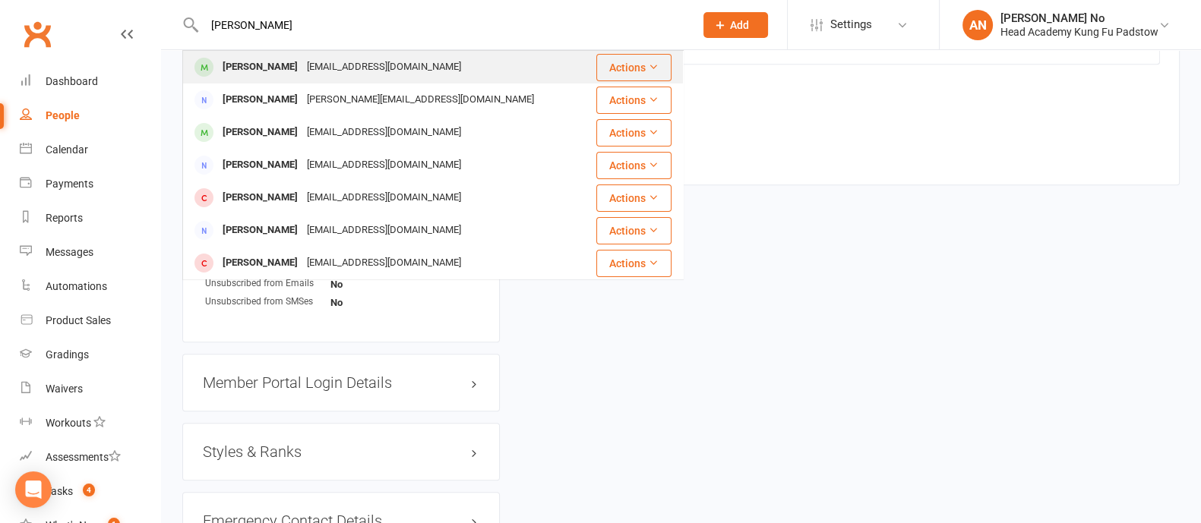
type input "Mohammad Rana"
click at [273, 70] on div "Mohammad Rana" at bounding box center [260, 67] width 84 height 22
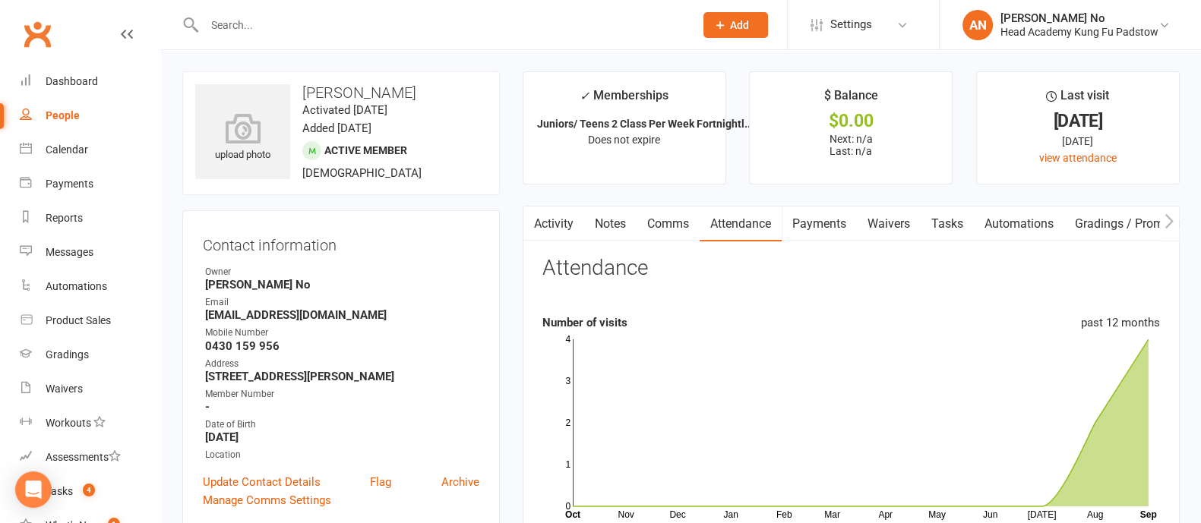
scroll to position [458, 0]
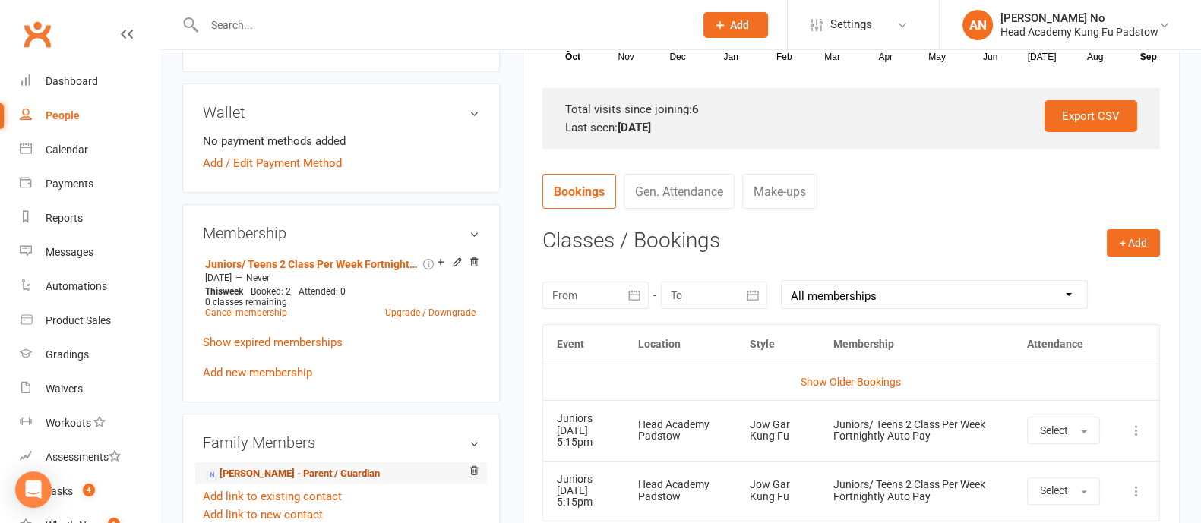
click at [294, 469] on link "Rana Iqbal - Parent / Guardian" at bounding box center [292, 474] width 175 height 16
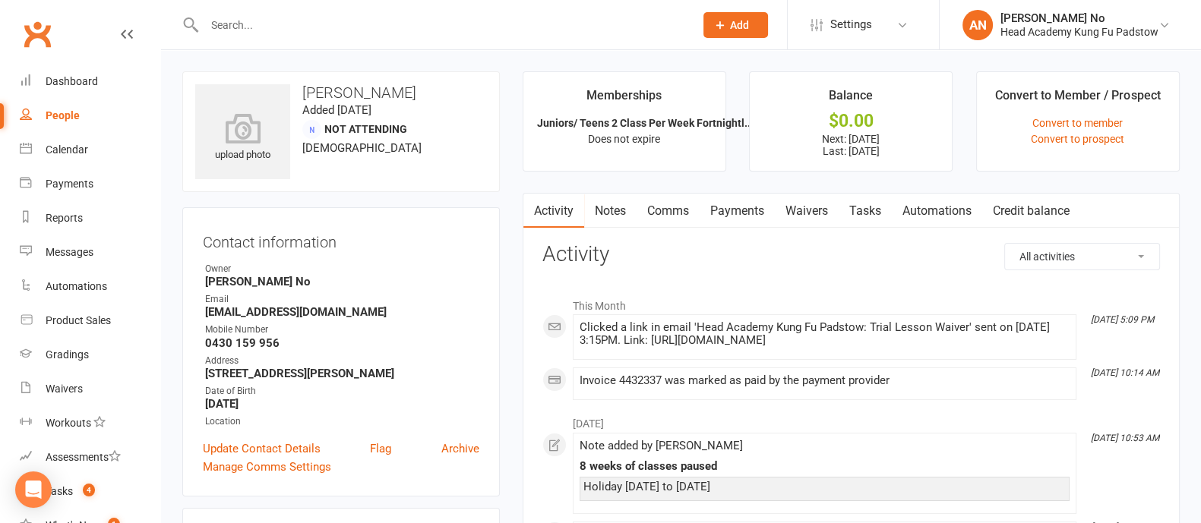
click at [742, 210] on link "Payments" at bounding box center [736, 211] width 75 height 35
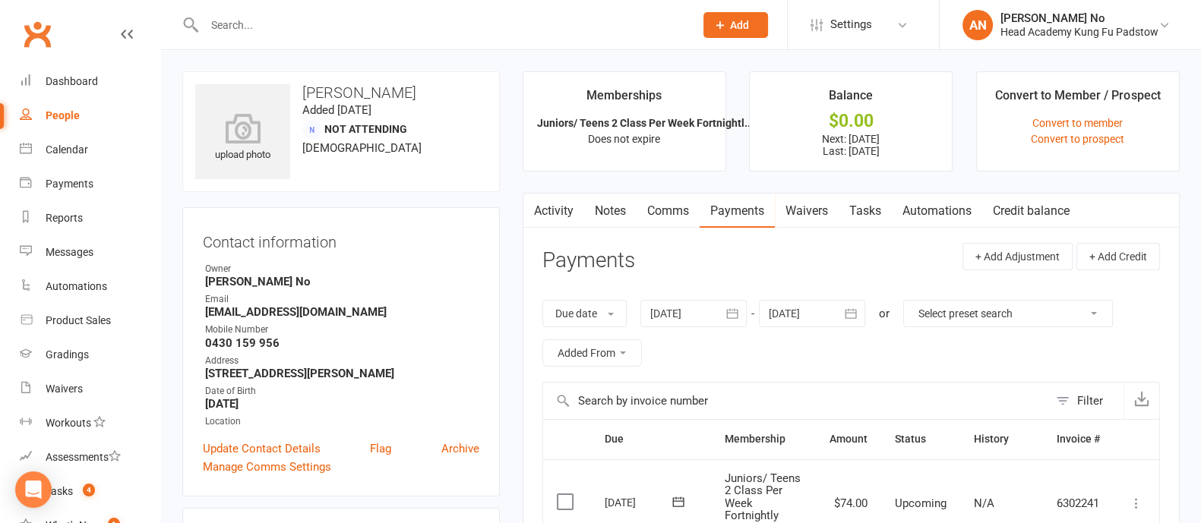
scroll to position [75, 0]
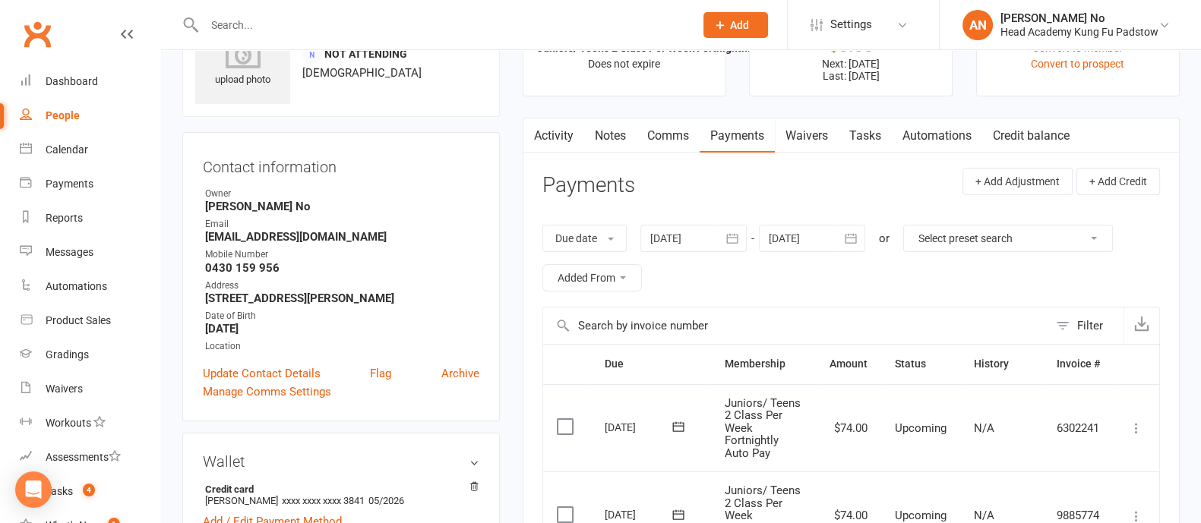
click at [852, 239] on icon "button" at bounding box center [850, 238] width 15 height 15
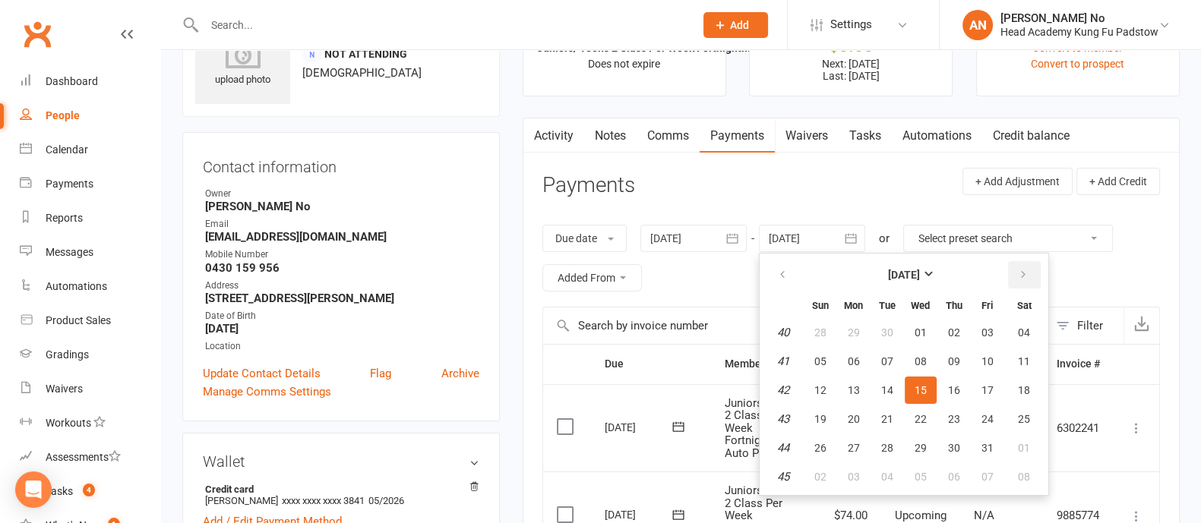
click at [1024, 269] on icon "button" at bounding box center [1023, 275] width 11 height 12
click at [1025, 448] on span "31" at bounding box center [1024, 448] width 12 height 12
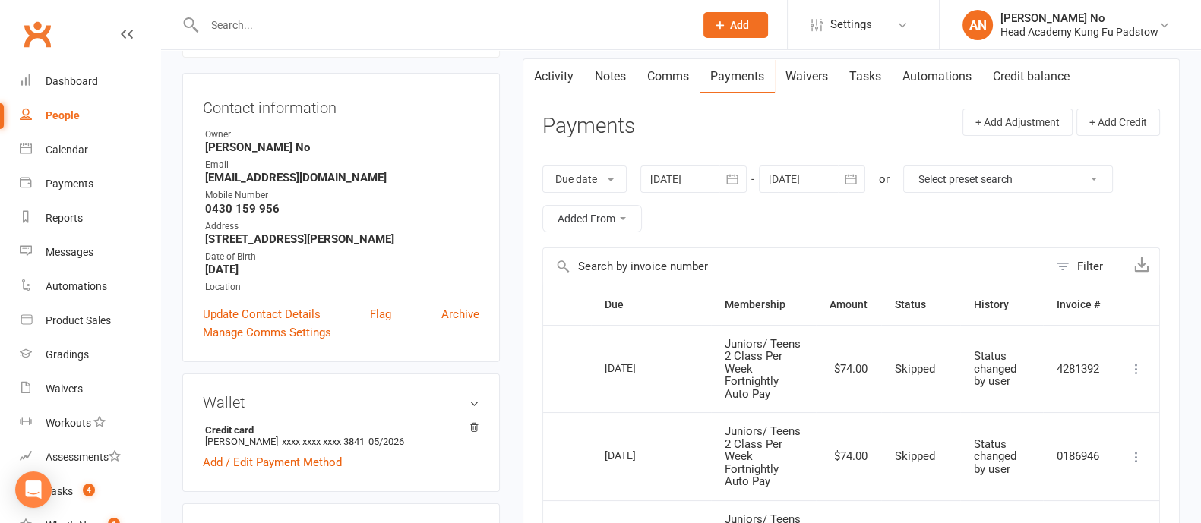
scroll to position [118, 0]
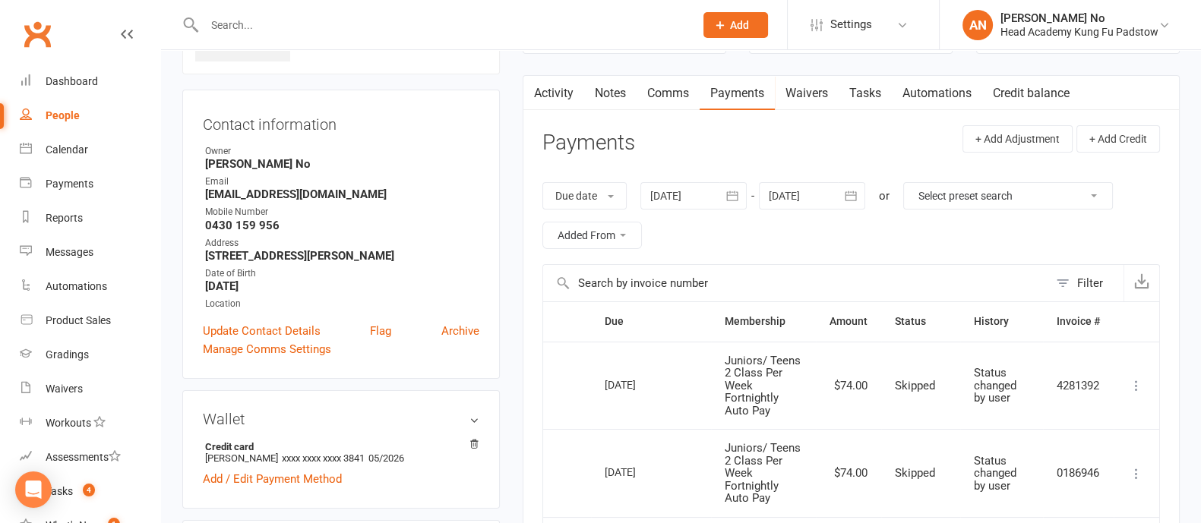
click at [853, 203] on button "button" at bounding box center [851, 195] width 27 height 27
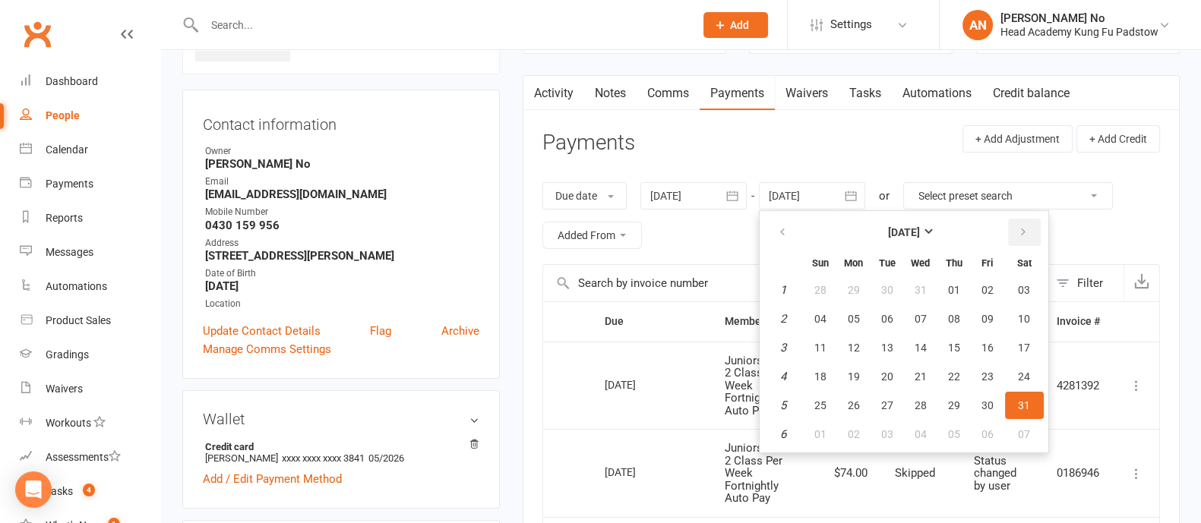
click at [1019, 226] on icon "button" at bounding box center [1023, 232] width 11 height 12
click at [1023, 233] on icon "button" at bounding box center [1023, 232] width 11 height 12
click at [886, 400] on span "31" at bounding box center [887, 405] width 12 height 12
type input "31 Mar 2026"
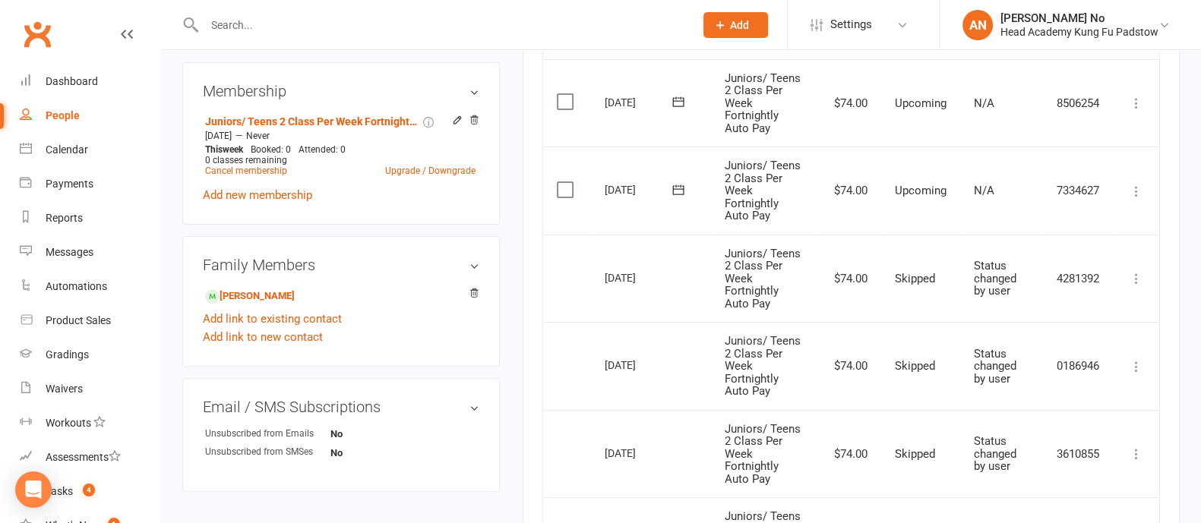
scroll to position [544, 0]
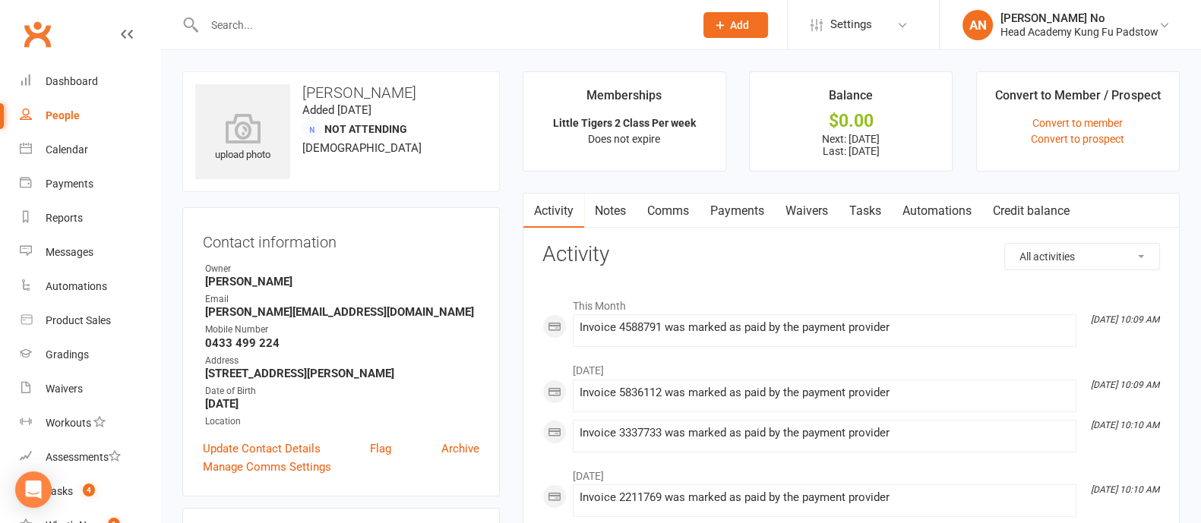
click at [770, 212] on link "Payments" at bounding box center [736, 211] width 75 height 35
